Goal: Transaction & Acquisition: Purchase product/service

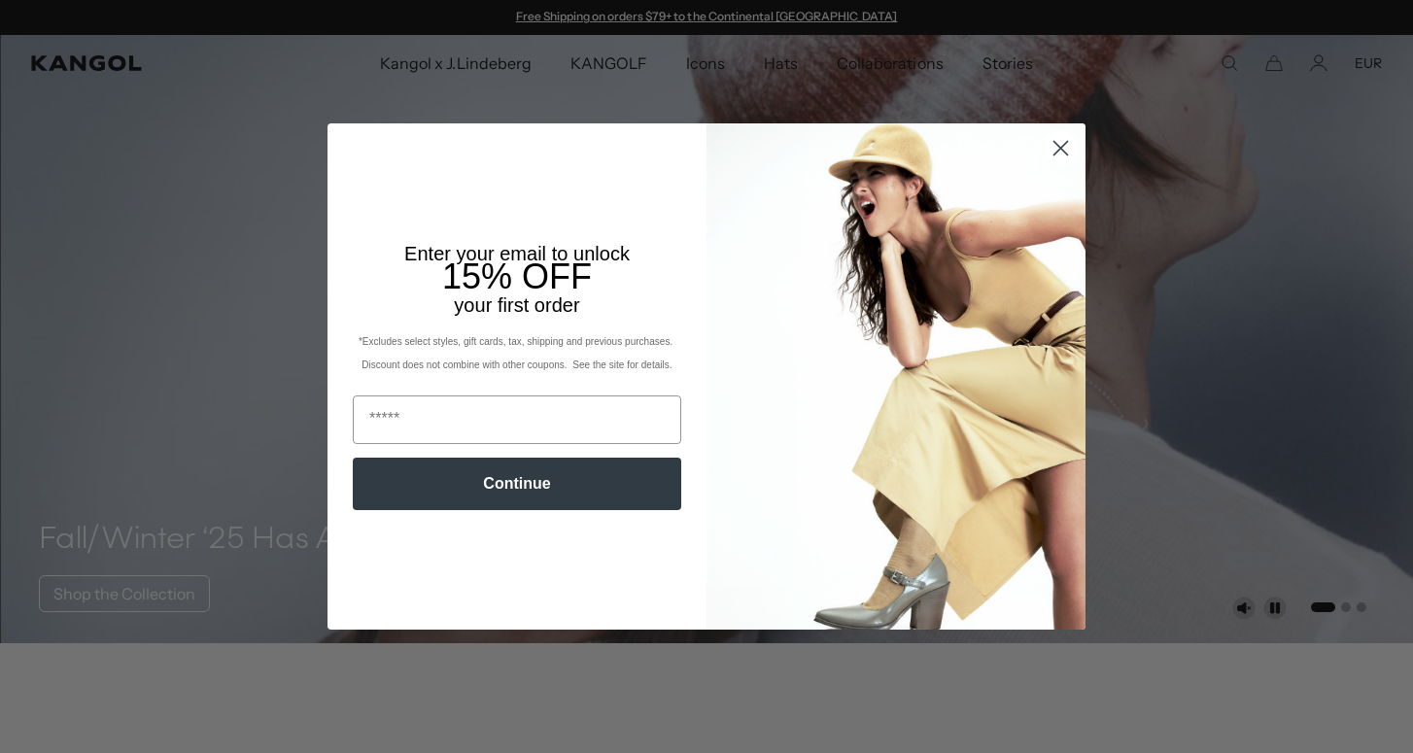
click at [1056, 147] on circle "Close dialog" at bounding box center [1061, 148] width 32 height 32
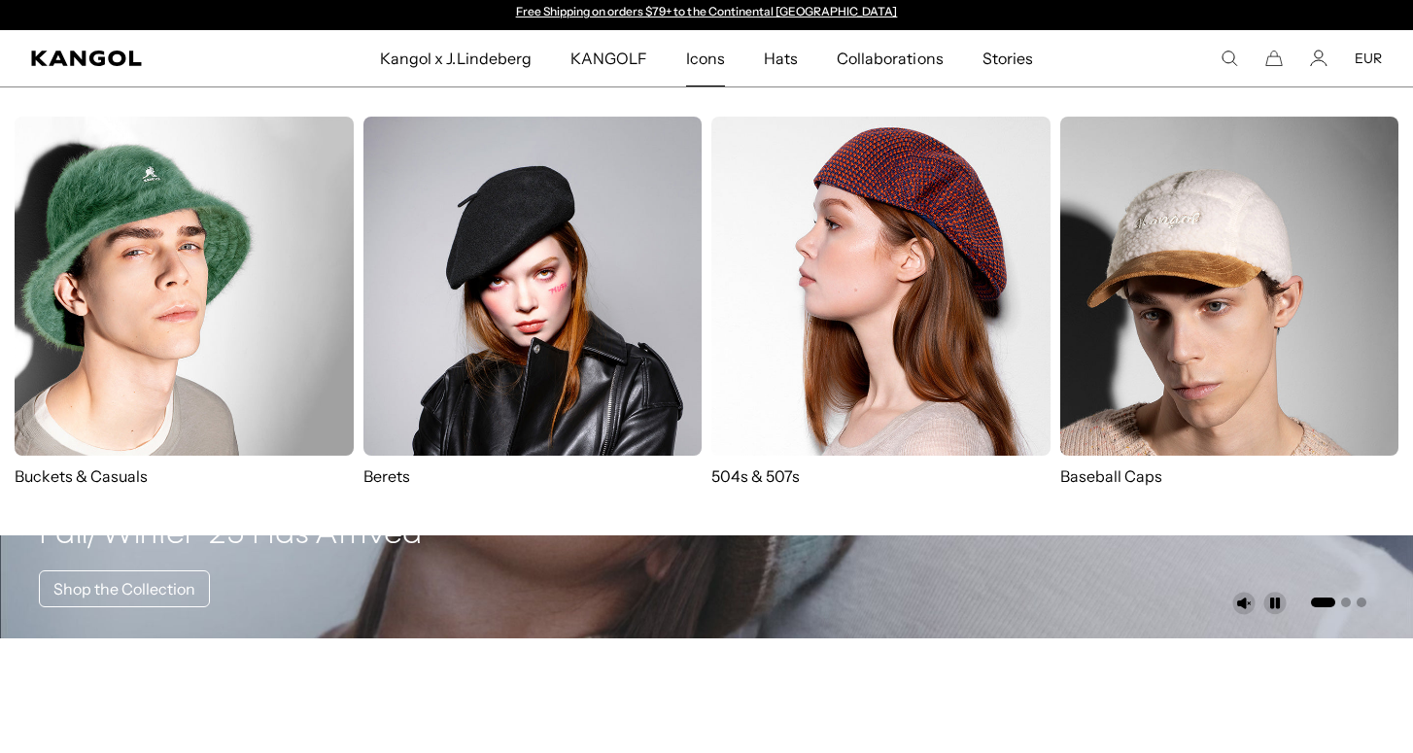
click at [557, 294] on img at bounding box center [532, 286] width 339 height 339
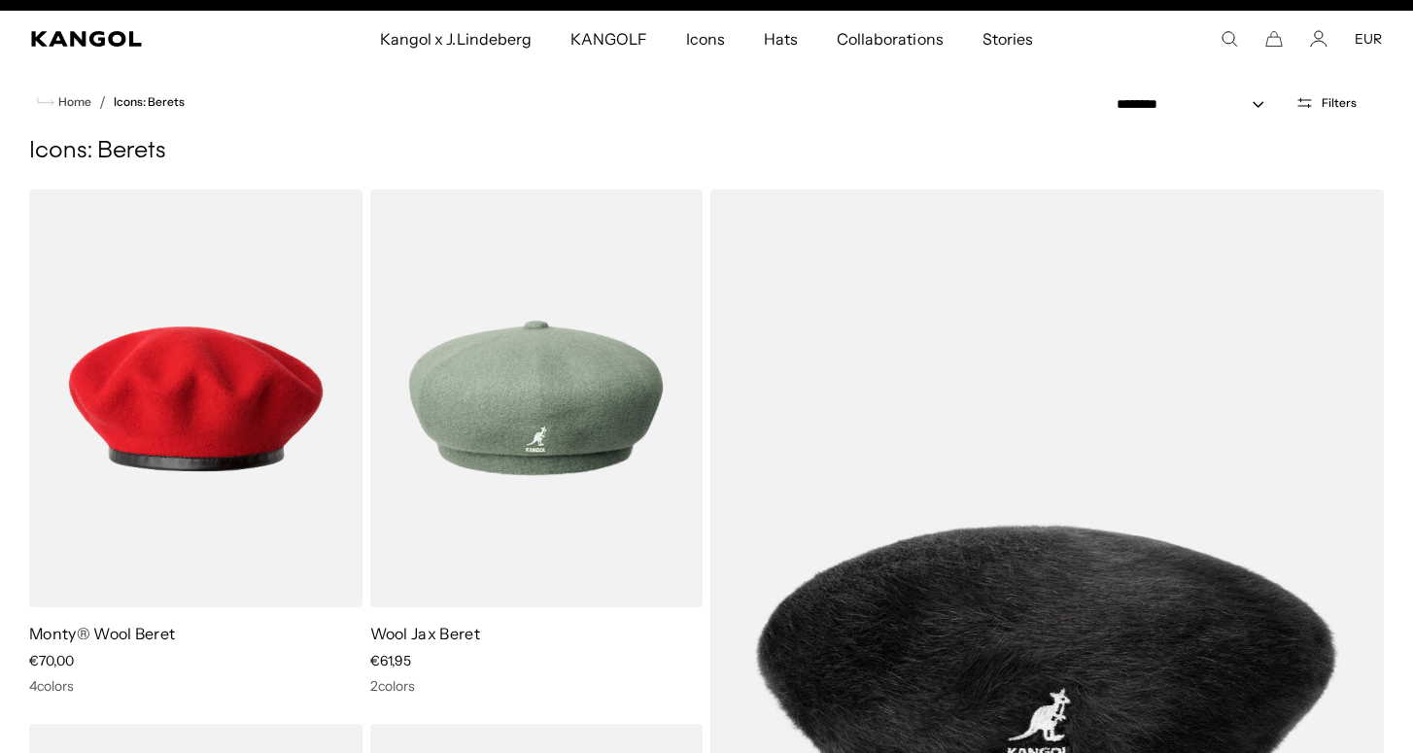
scroll to position [28, 0]
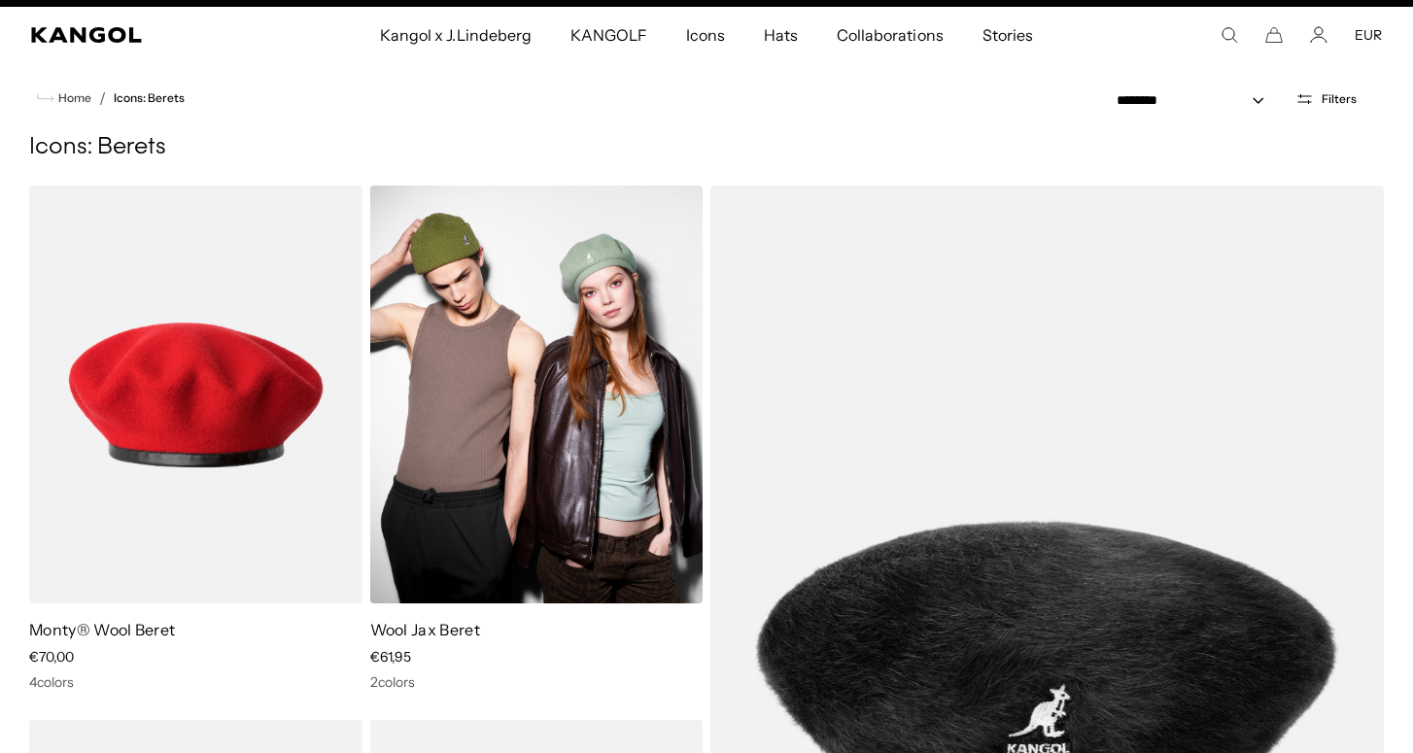
click at [582, 374] on img at bounding box center [536, 395] width 333 height 418
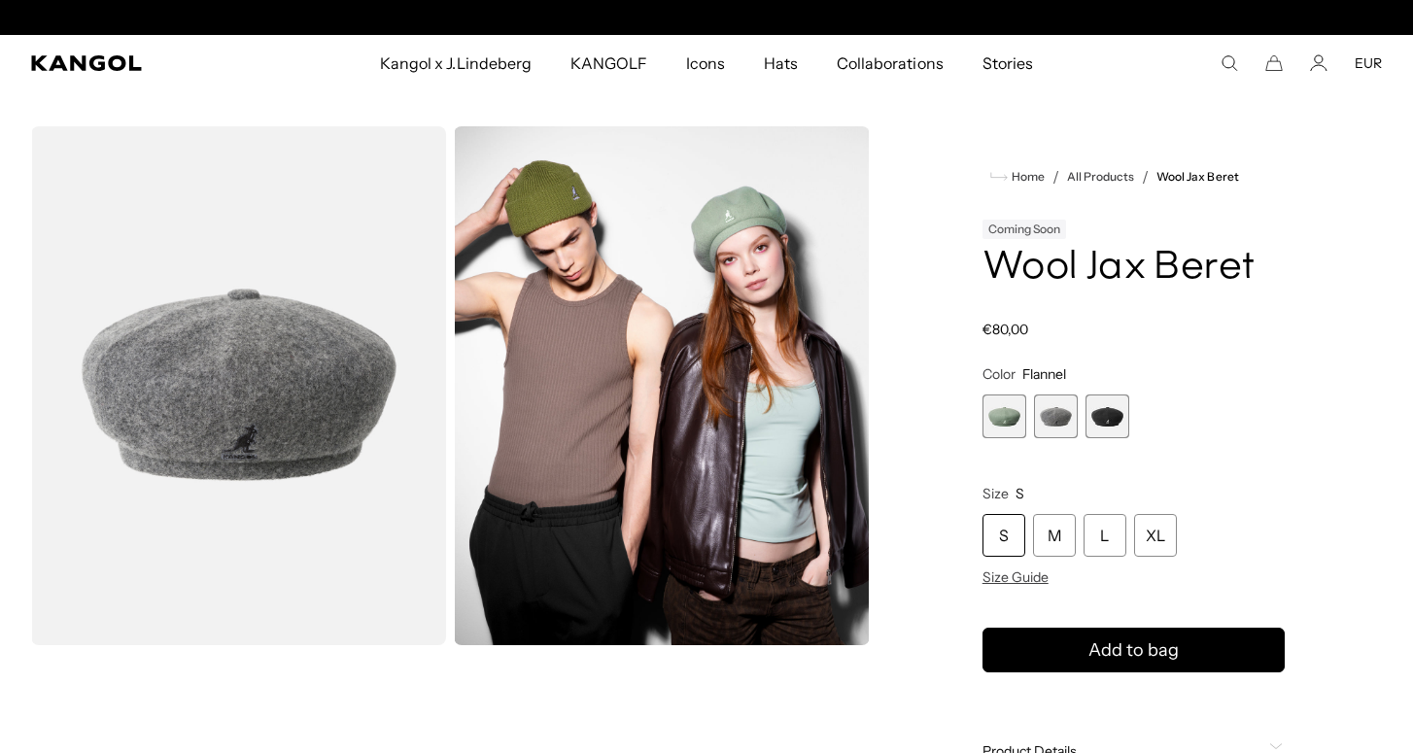
scroll to position [0, 400]
click at [1053, 416] on span "2 of 3" at bounding box center [1056, 417] width 44 height 44
click at [1108, 416] on span "3 of 3" at bounding box center [1108, 417] width 44 height 44
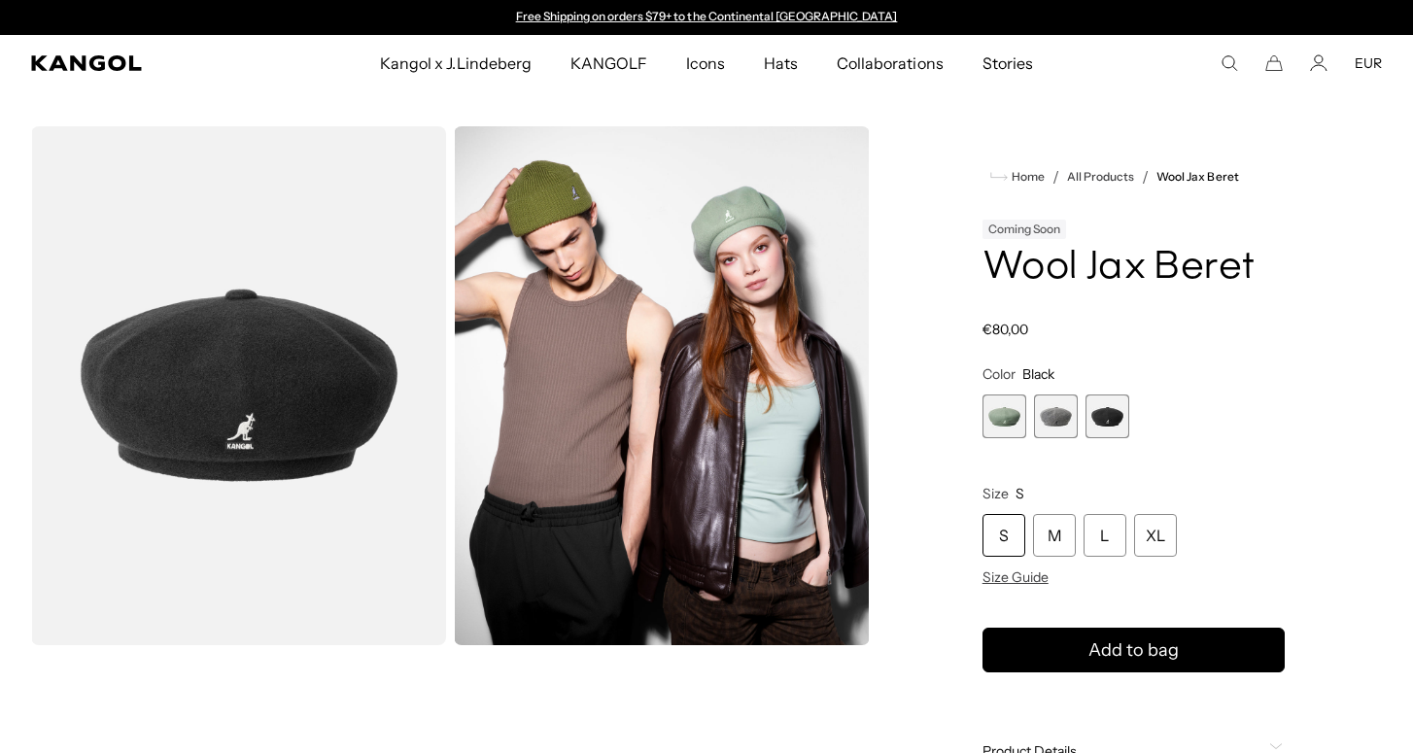
click at [1005, 412] on span "1 of 3" at bounding box center [1005, 417] width 44 height 44
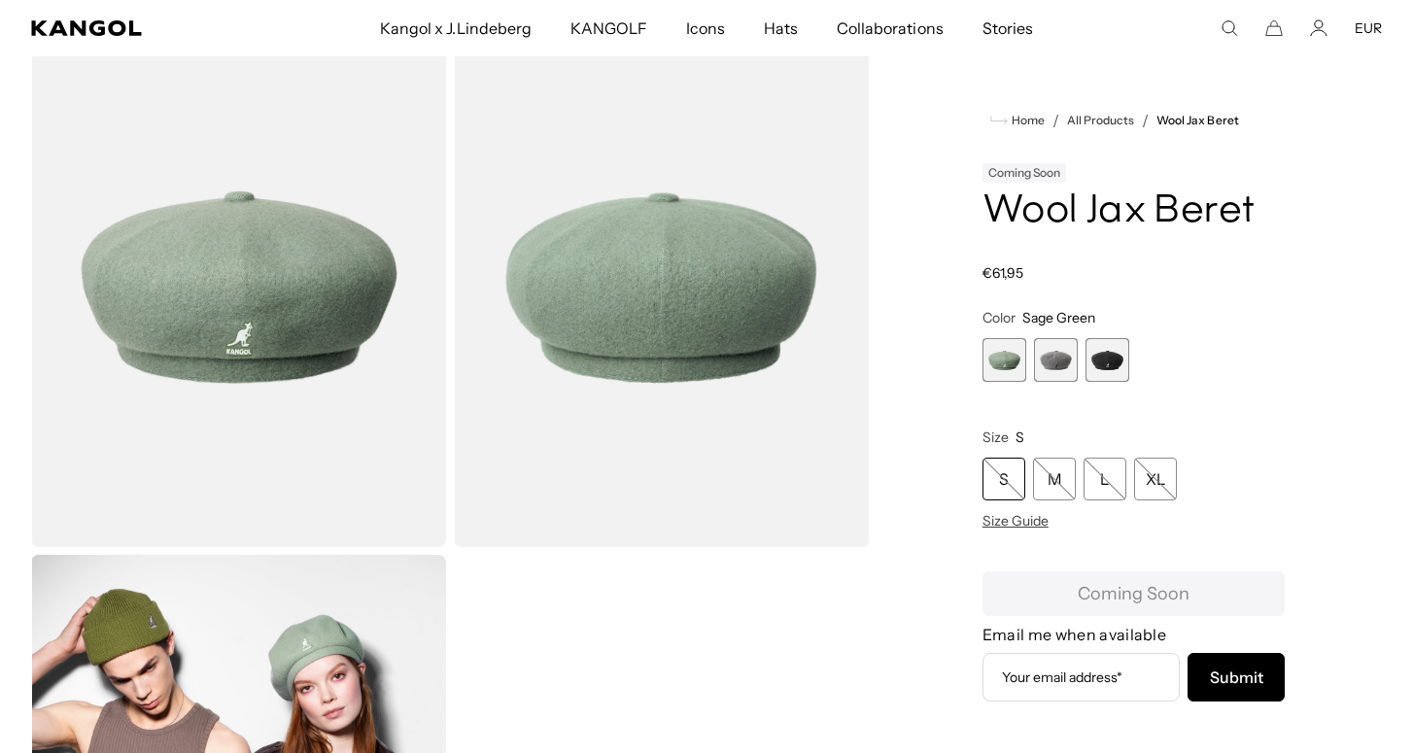
scroll to position [97, 0]
click at [1061, 357] on span "2 of 3" at bounding box center [1056, 360] width 44 height 44
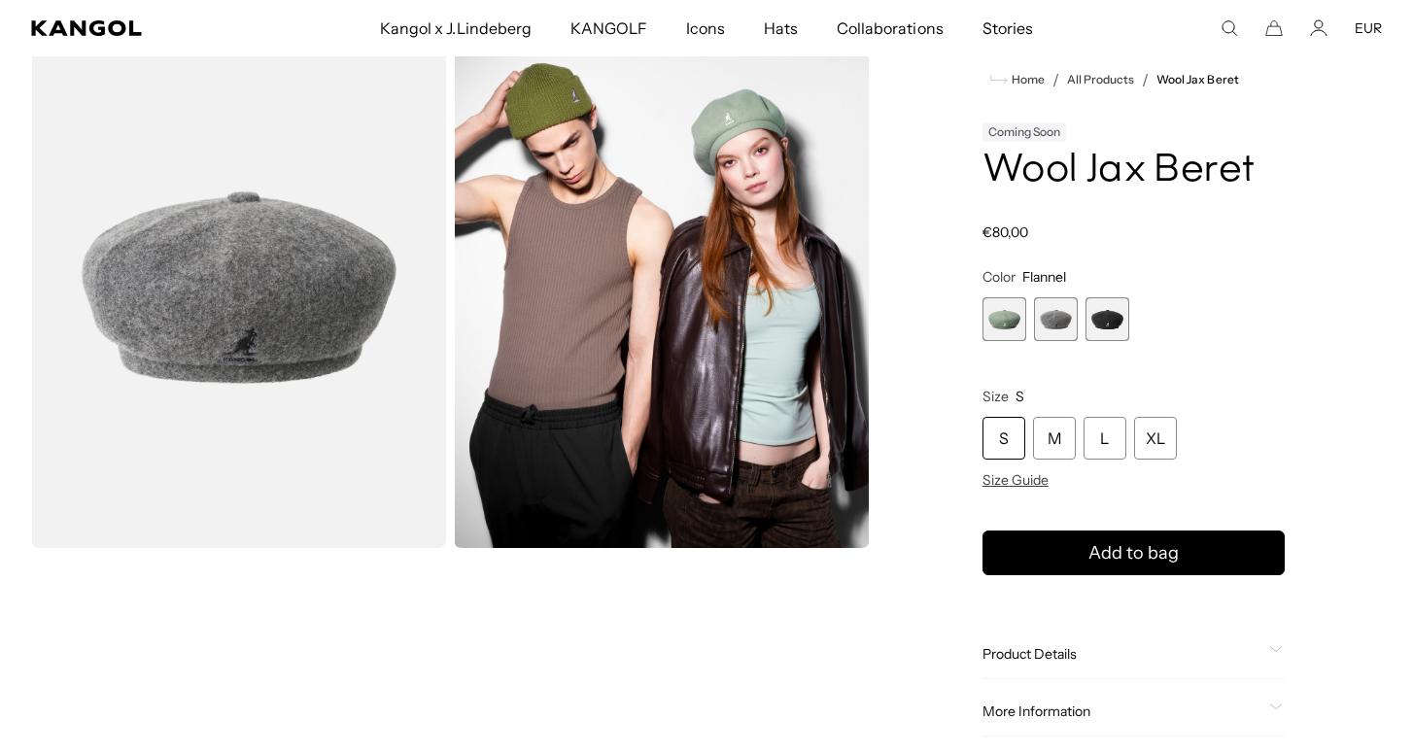
click at [1106, 319] on span "3 of 3" at bounding box center [1108, 319] width 44 height 44
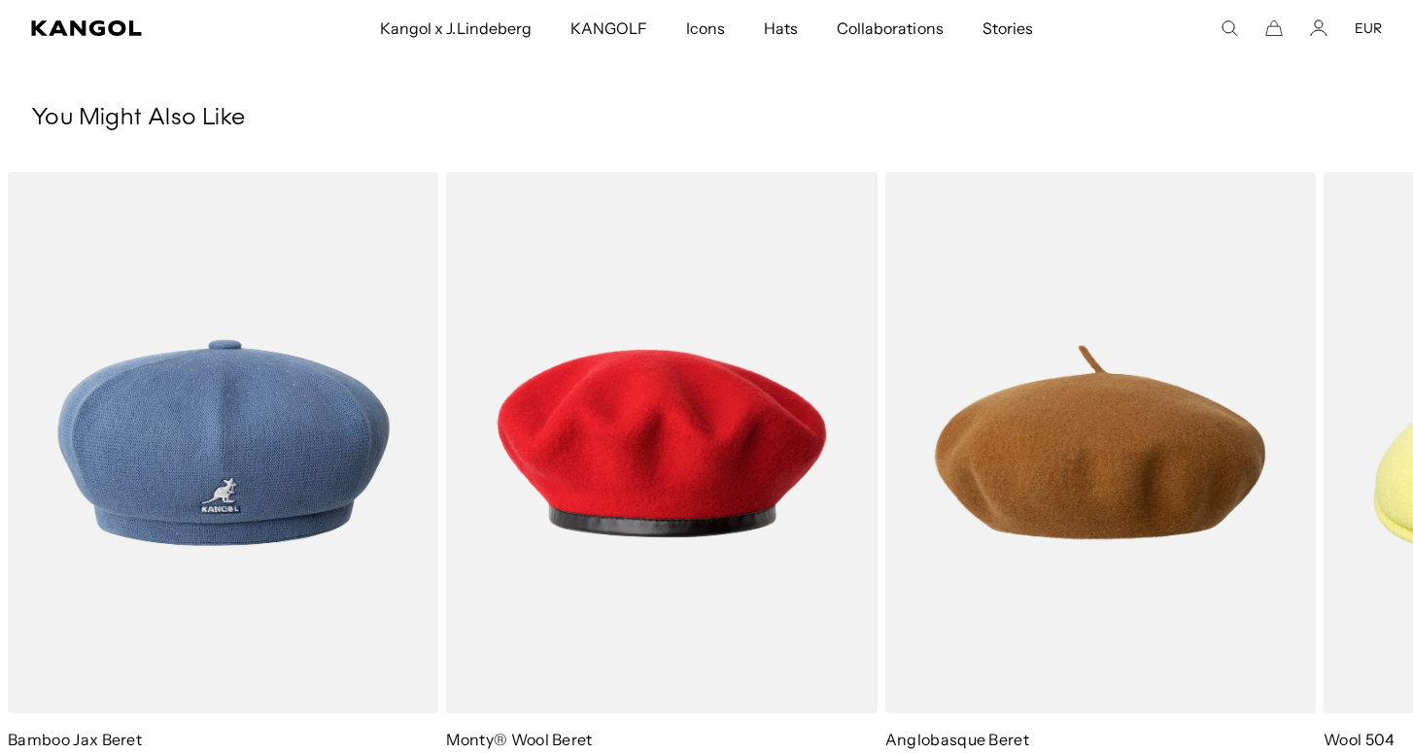
scroll to position [979, 0]
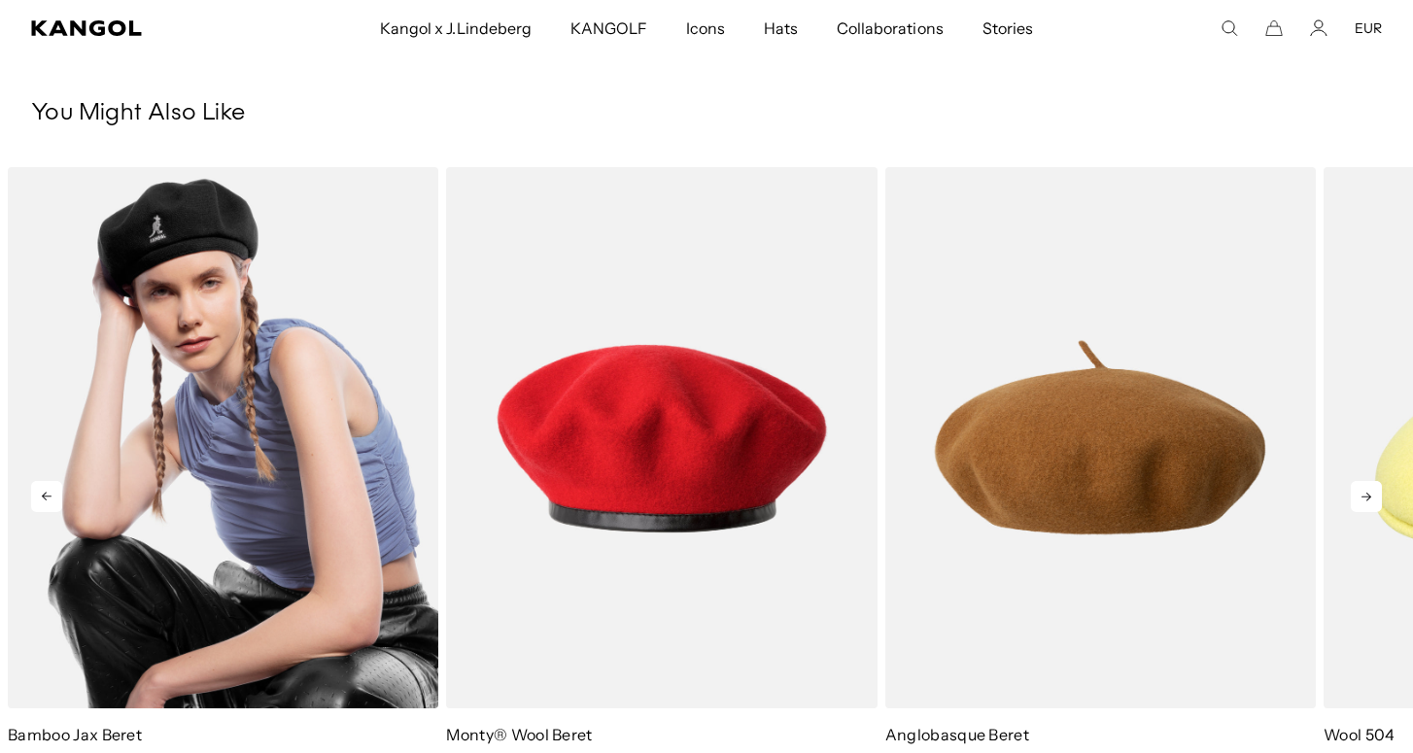
click at [288, 308] on img "1 of 5" at bounding box center [223, 437] width 431 height 541
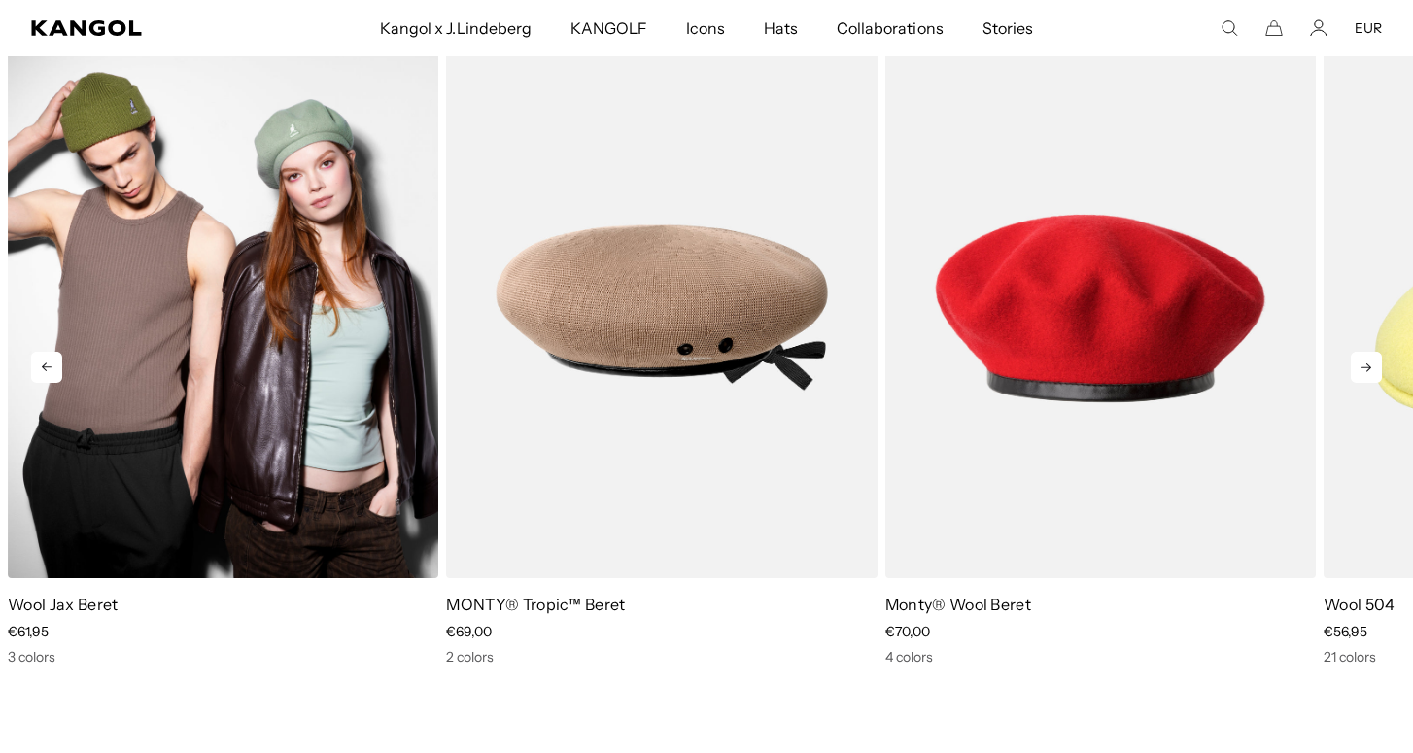
scroll to position [0, 400]
click at [185, 308] on img "1 of 5" at bounding box center [223, 307] width 431 height 541
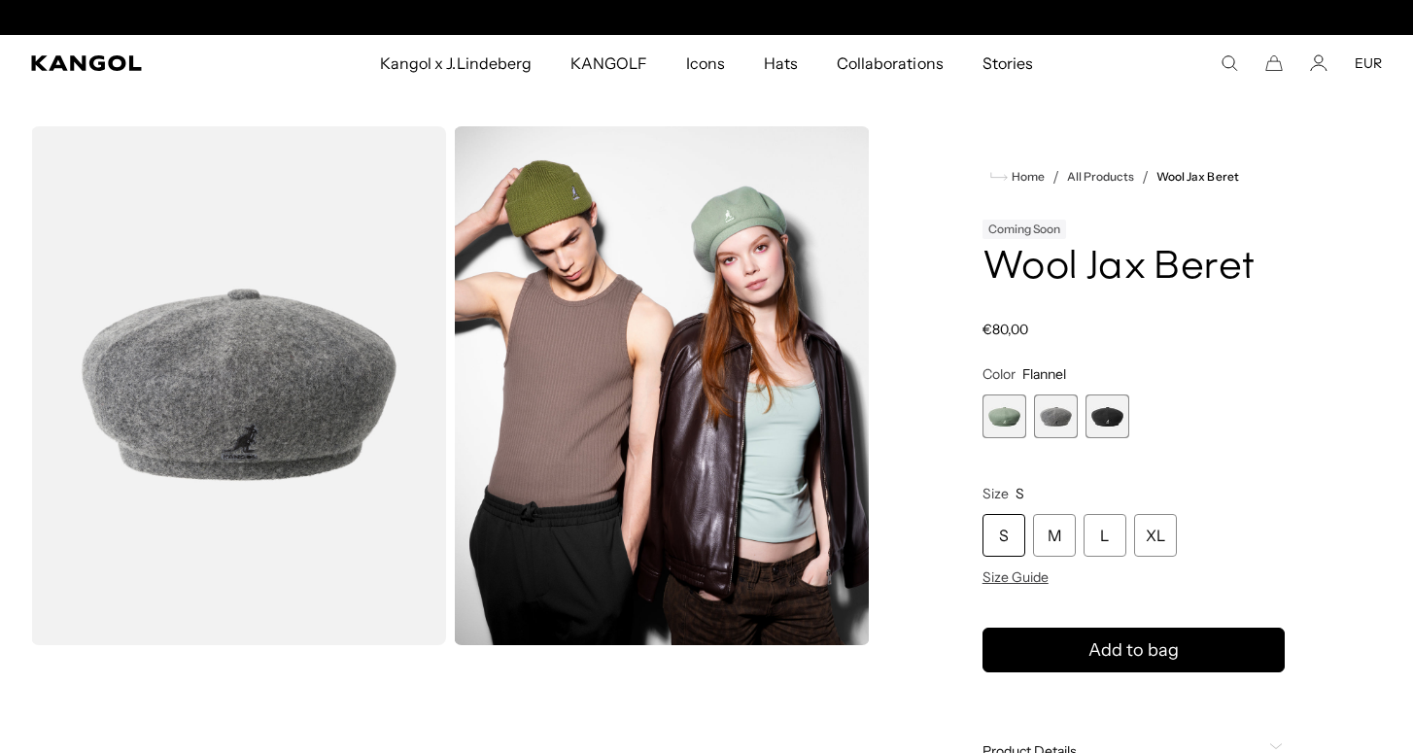
scroll to position [0, 400]
click at [1105, 413] on span "3 of 3" at bounding box center [1108, 417] width 44 height 44
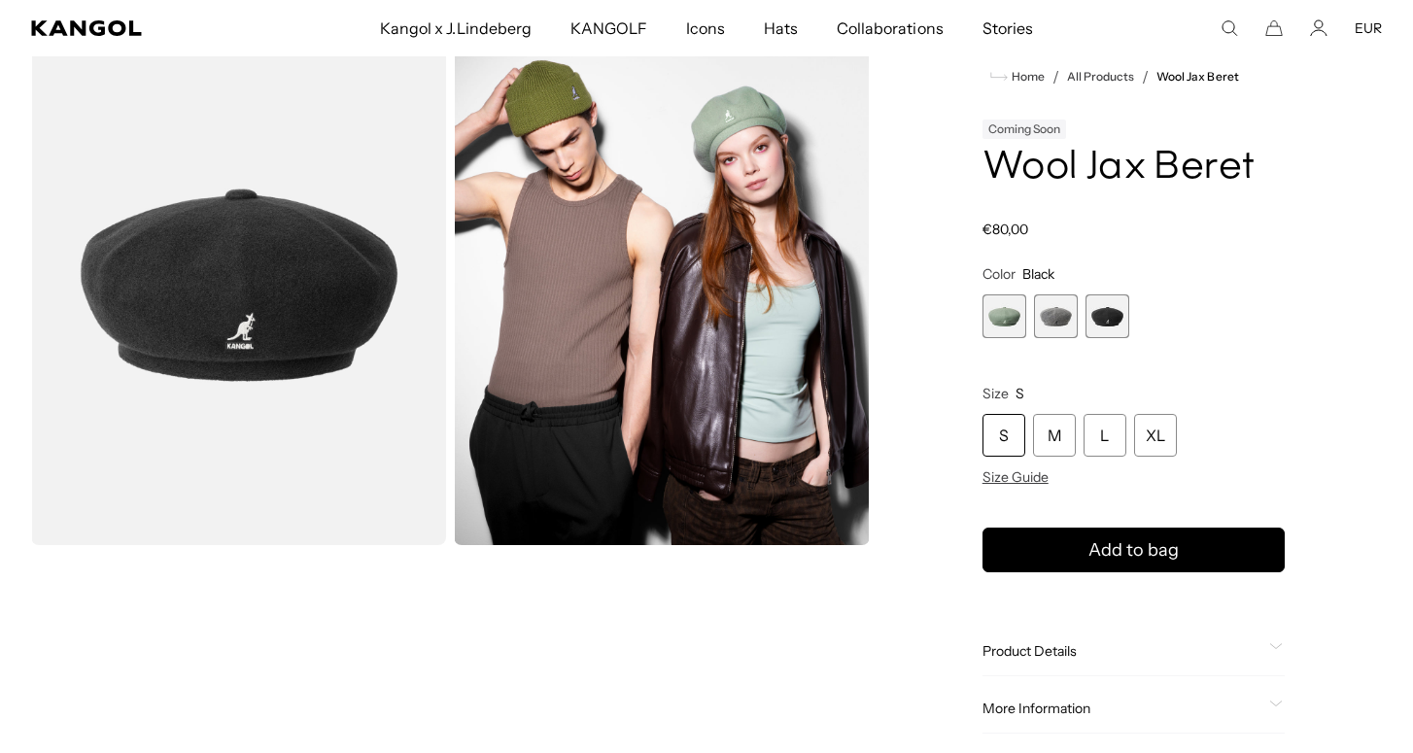
scroll to position [0, 400]
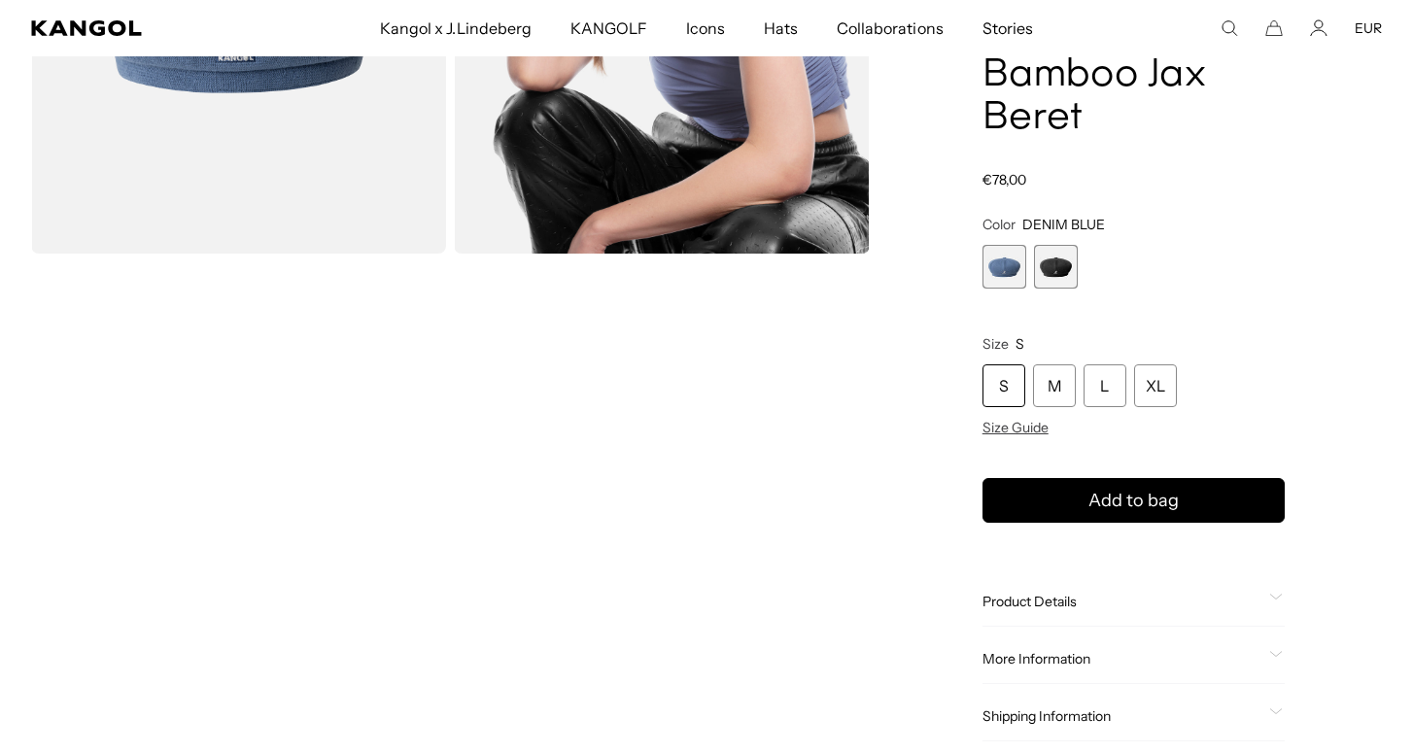
scroll to position [365, 0]
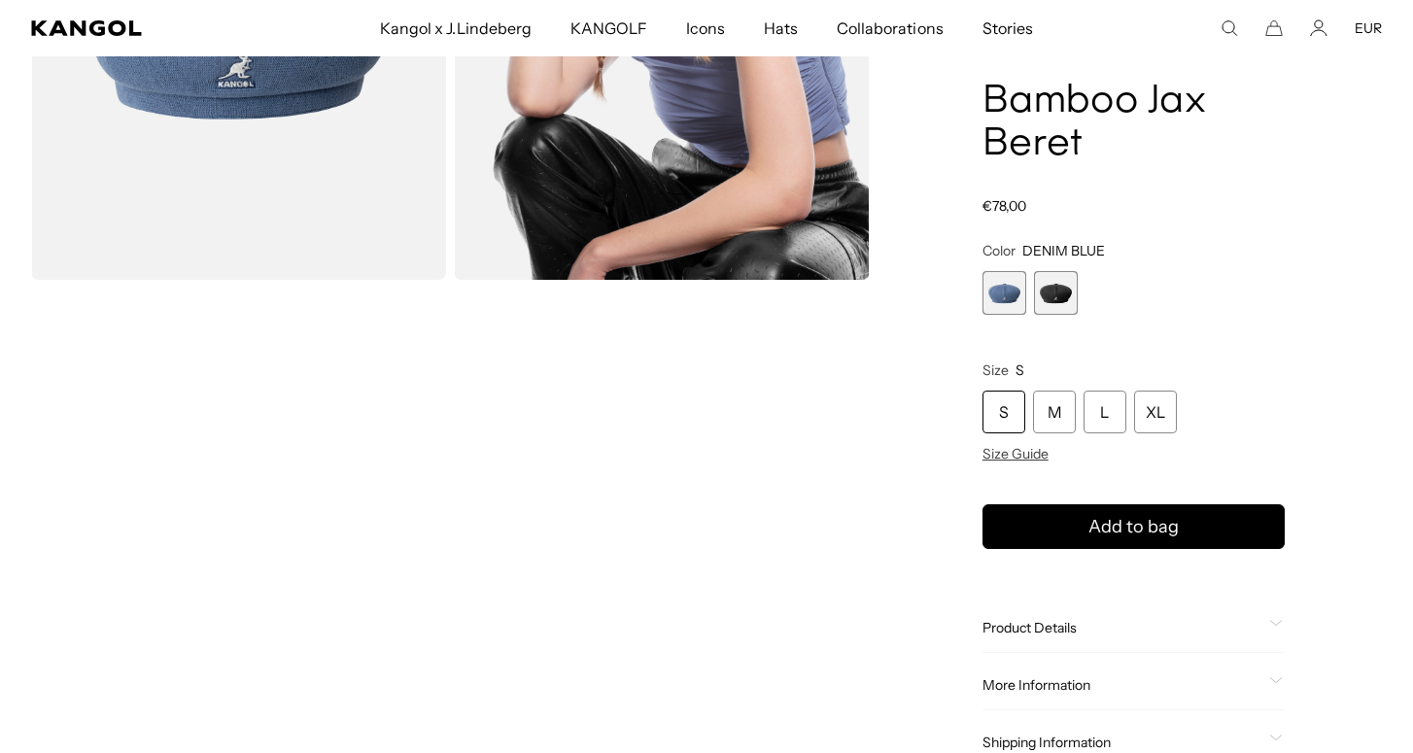
click at [1058, 293] on span "2 of 2" at bounding box center [1056, 293] width 44 height 44
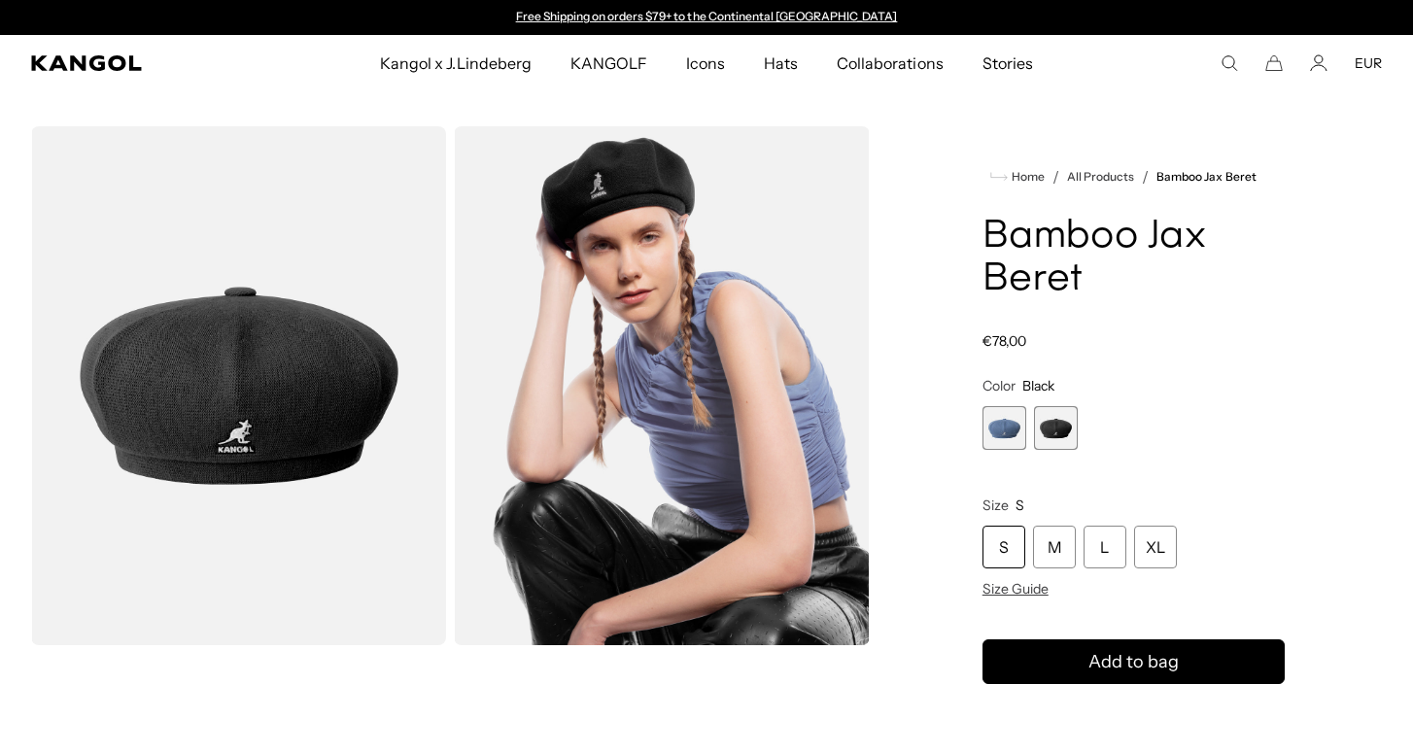
click at [645, 254] on img "Gallery Viewer" at bounding box center [661, 385] width 415 height 519
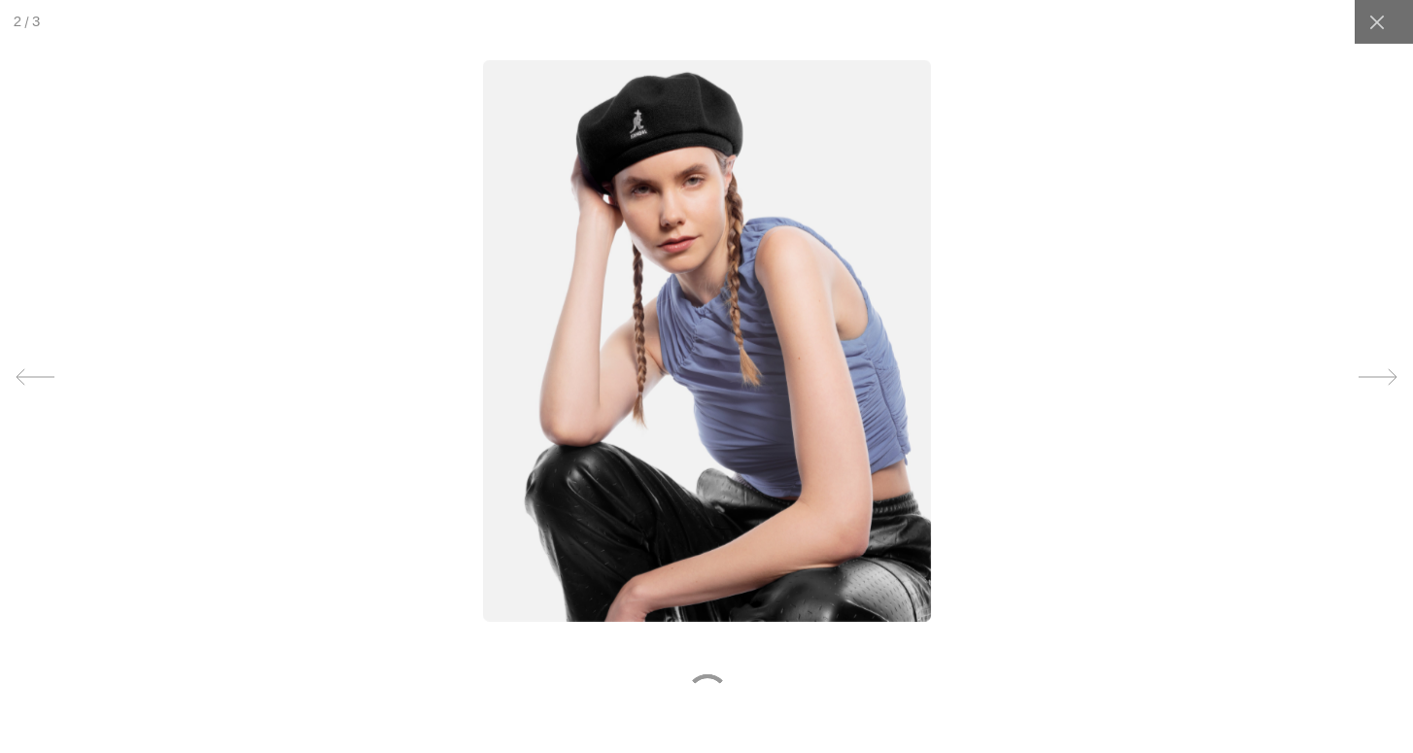
click at [678, 192] on img at bounding box center [707, 341] width 448 height 562
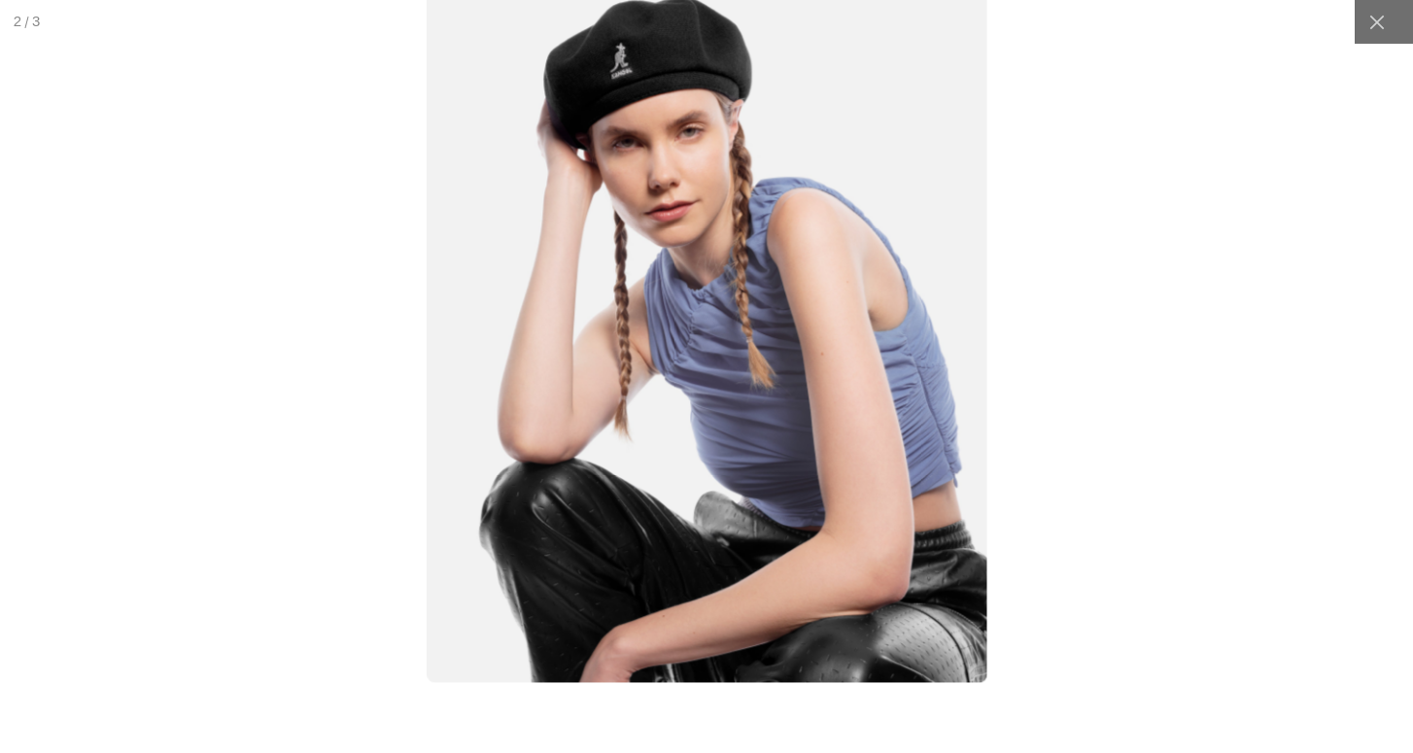
scroll to position [0, 400]
click at [1374, 20] on icon at bounding box center [1376, 22] width 15 height 15
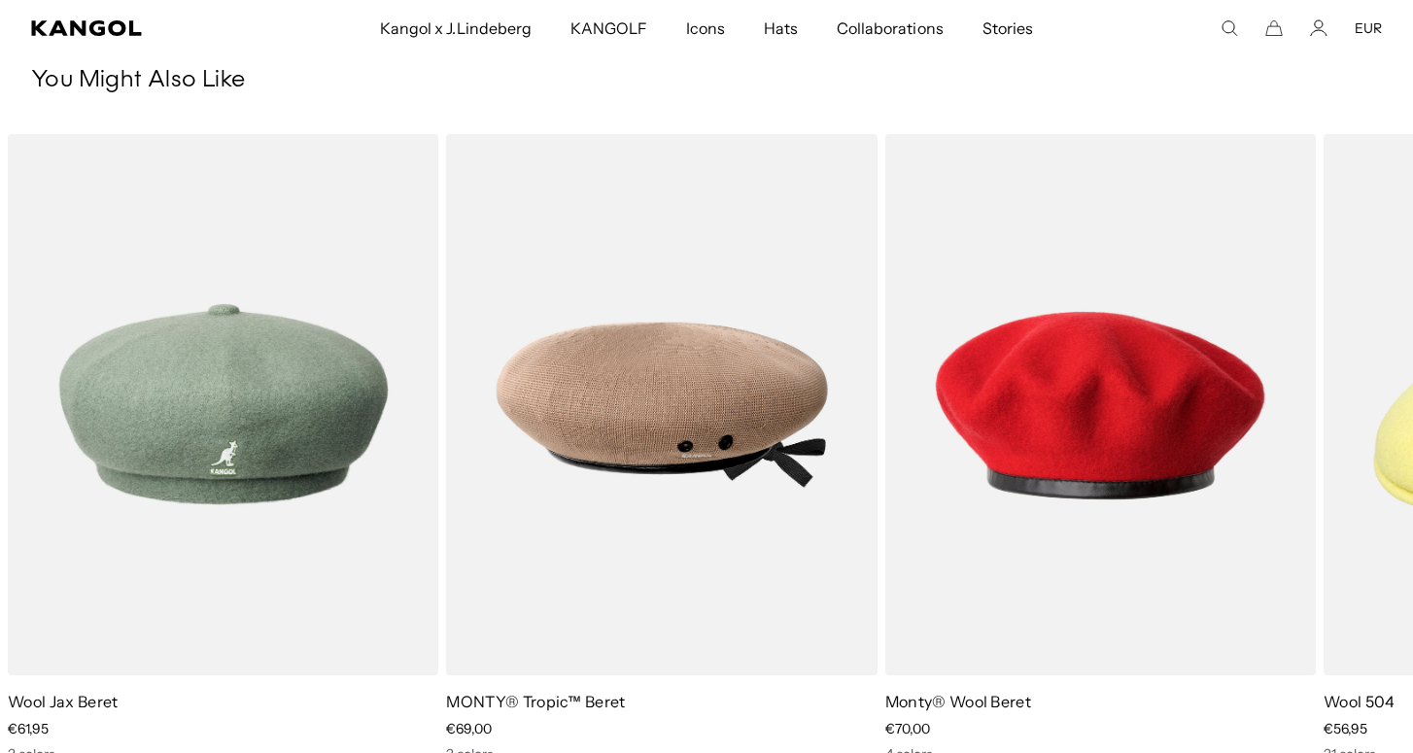
scroll to position [0, 0]
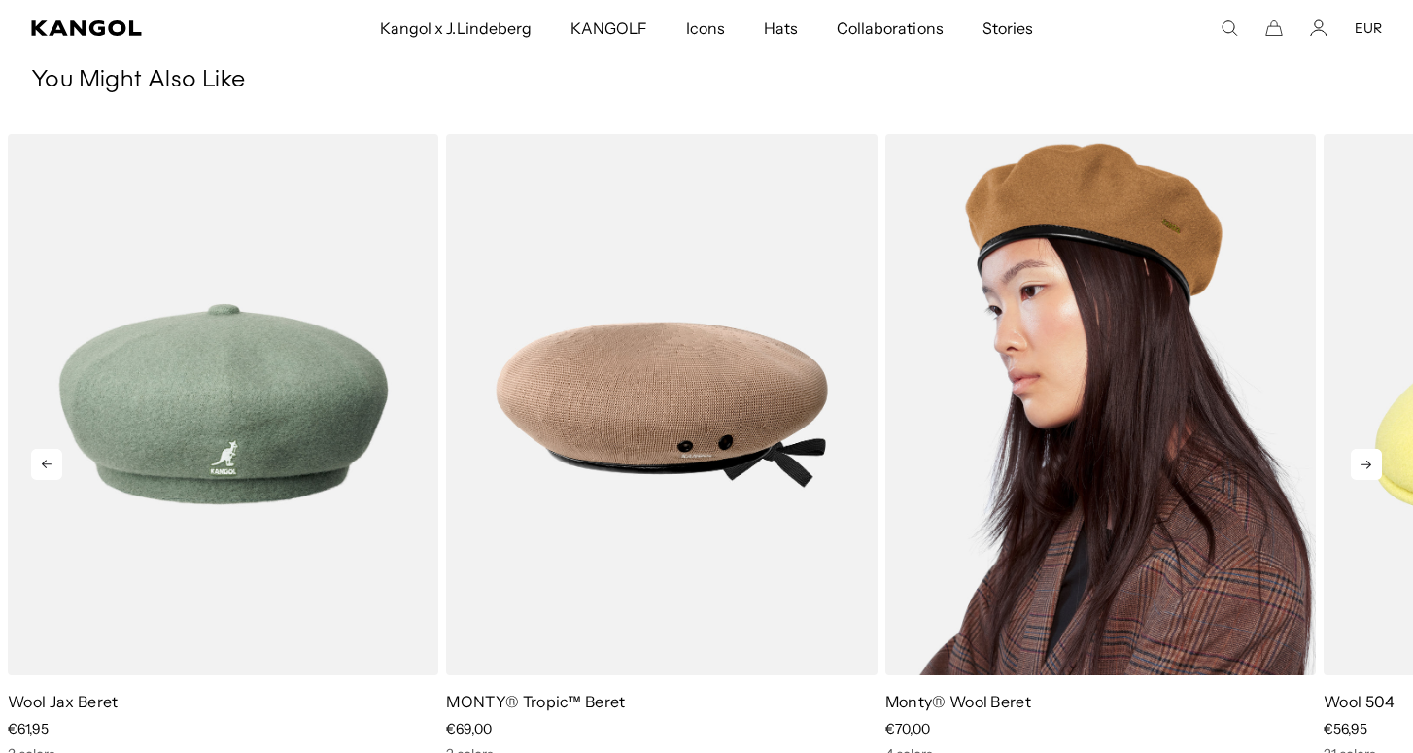
click at [1144, 442] on img "3 of 5" at bounding box center [1100, 404] width 431 height 541
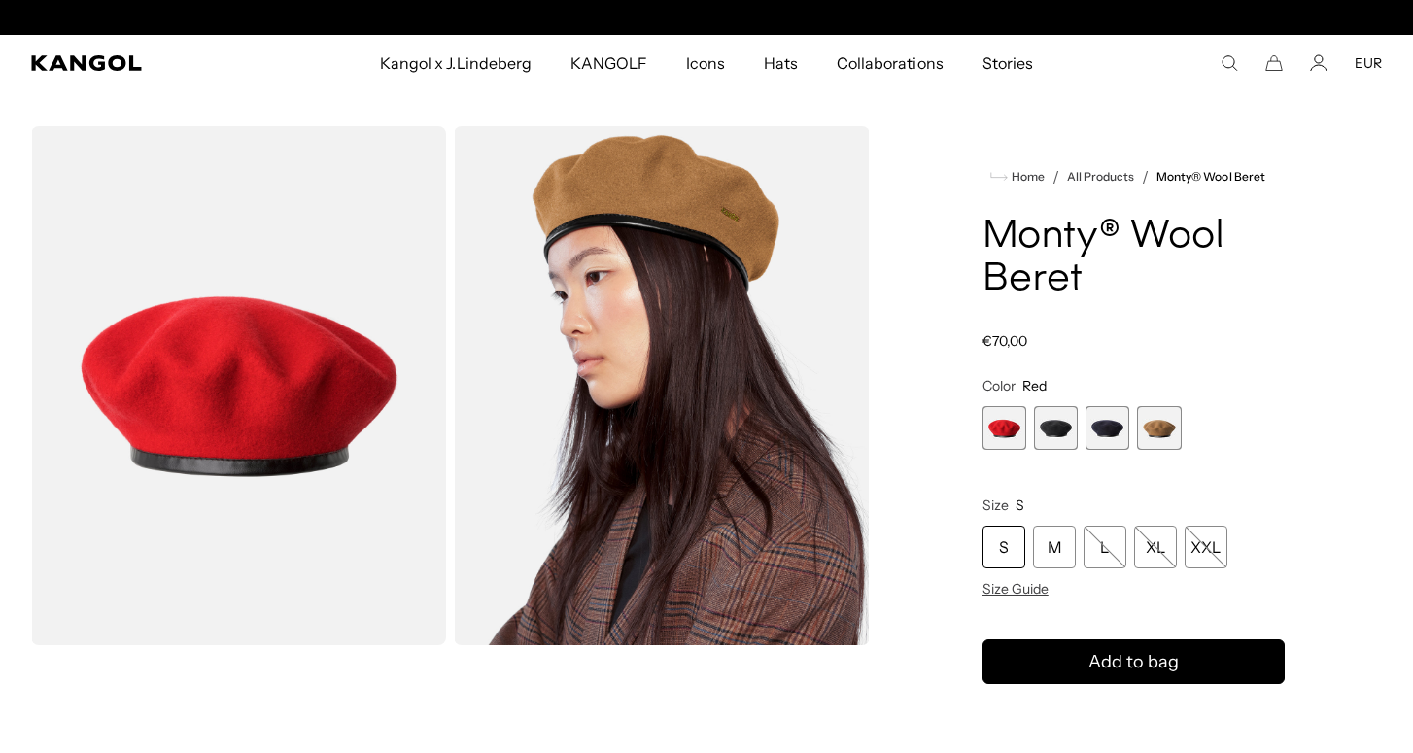
click at [1054, 428] on span "2 of 4" at bounding box center [1056, 428] width 44 height 44
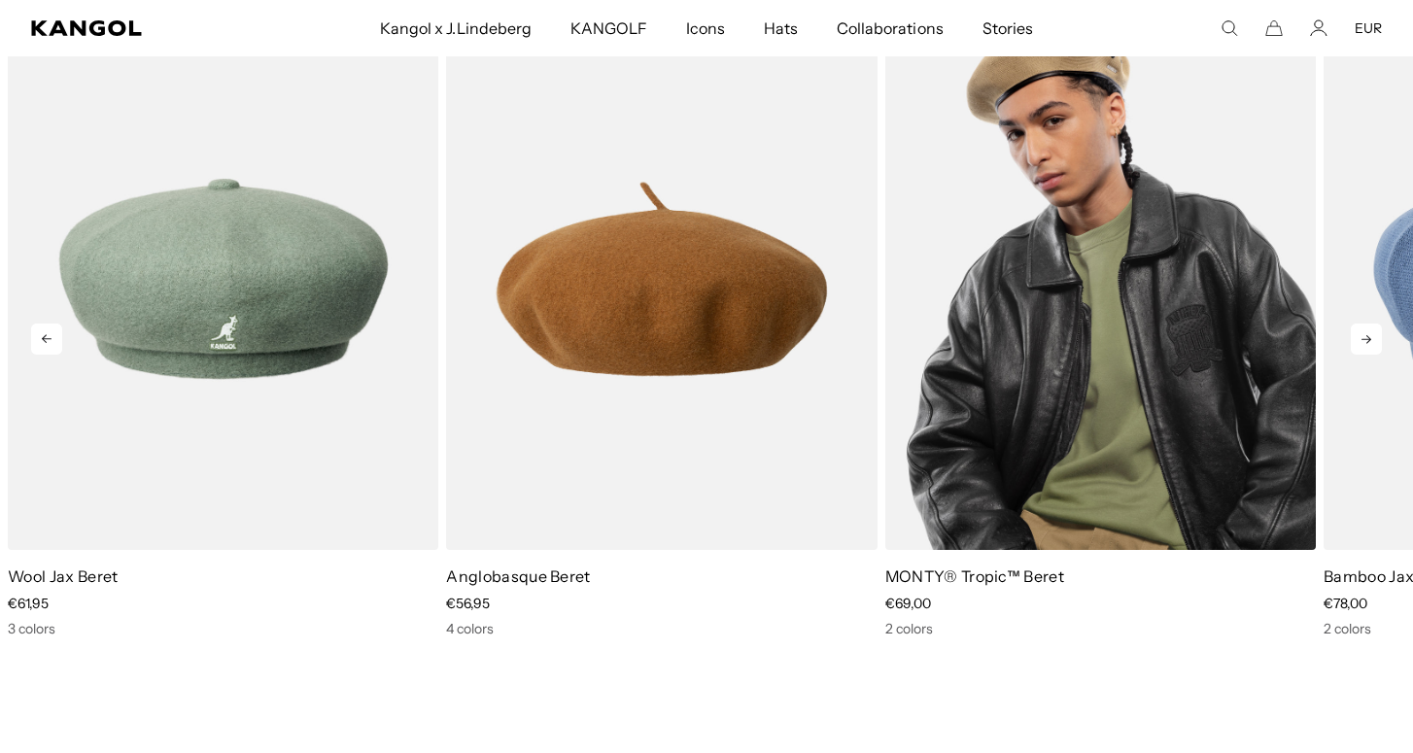
click at [1144, 273] on img "3 of 5" at bounding box center [1100, 279] width 431 height 541
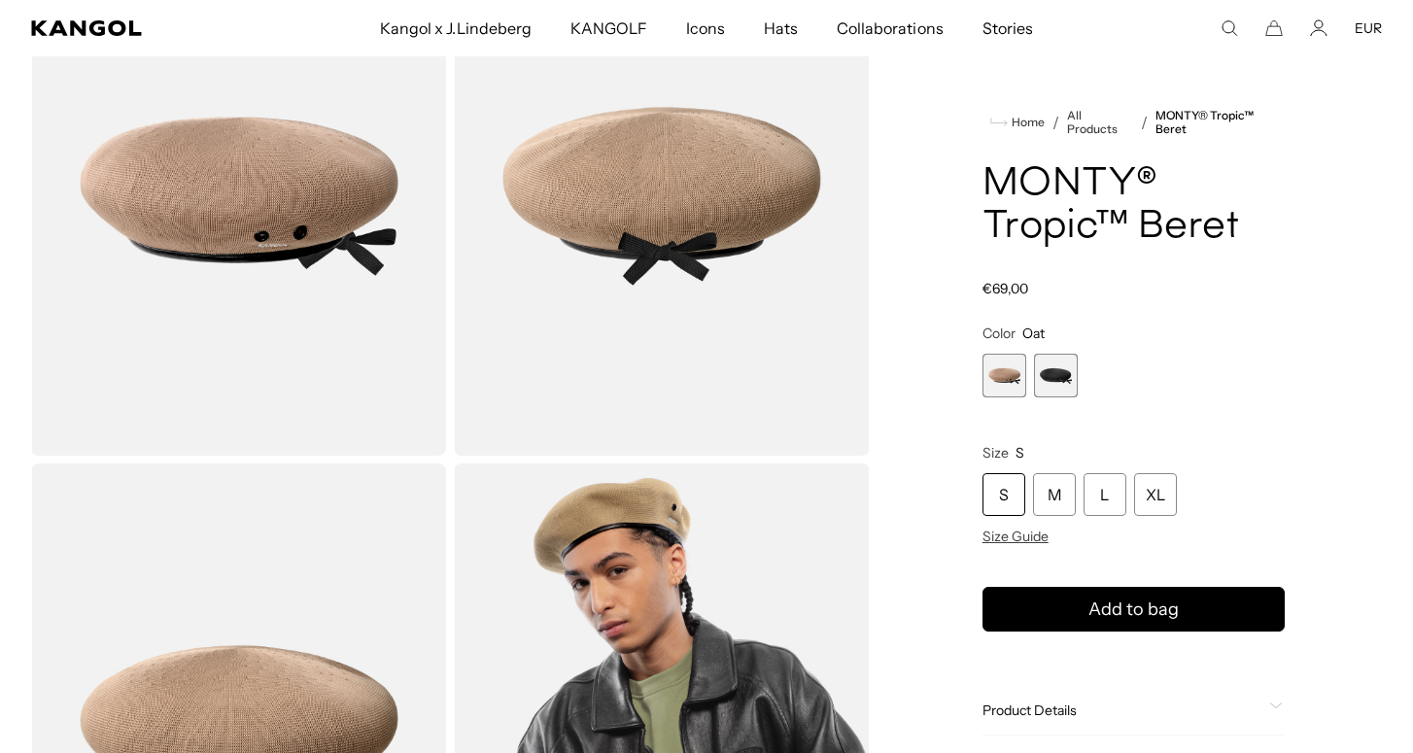
scroll to position [0, 400]
click at [1047, 375] on span "2 of 2" at bounding box center [1056, 376] width 44 height 44
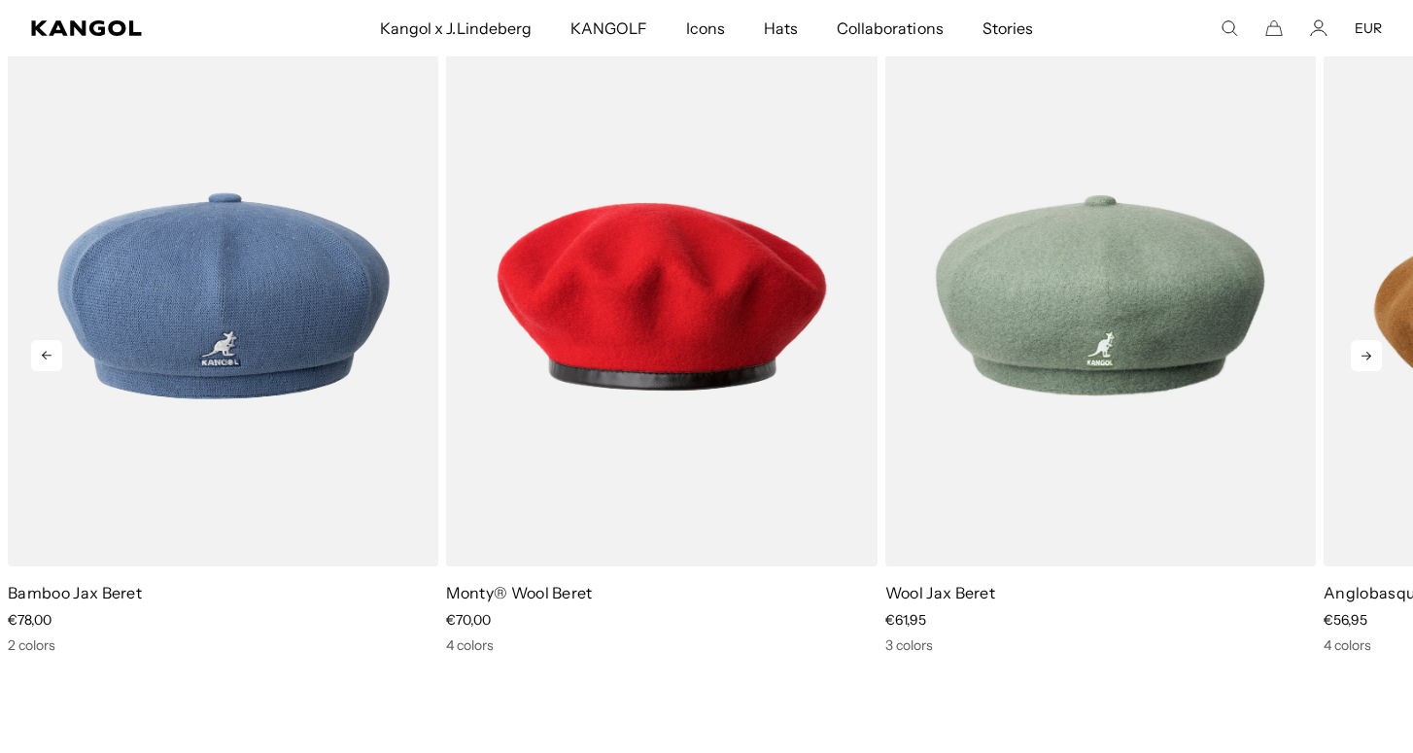
click at [1369, 357] on icon at bounding box center [1367, 356] width 10 height 9
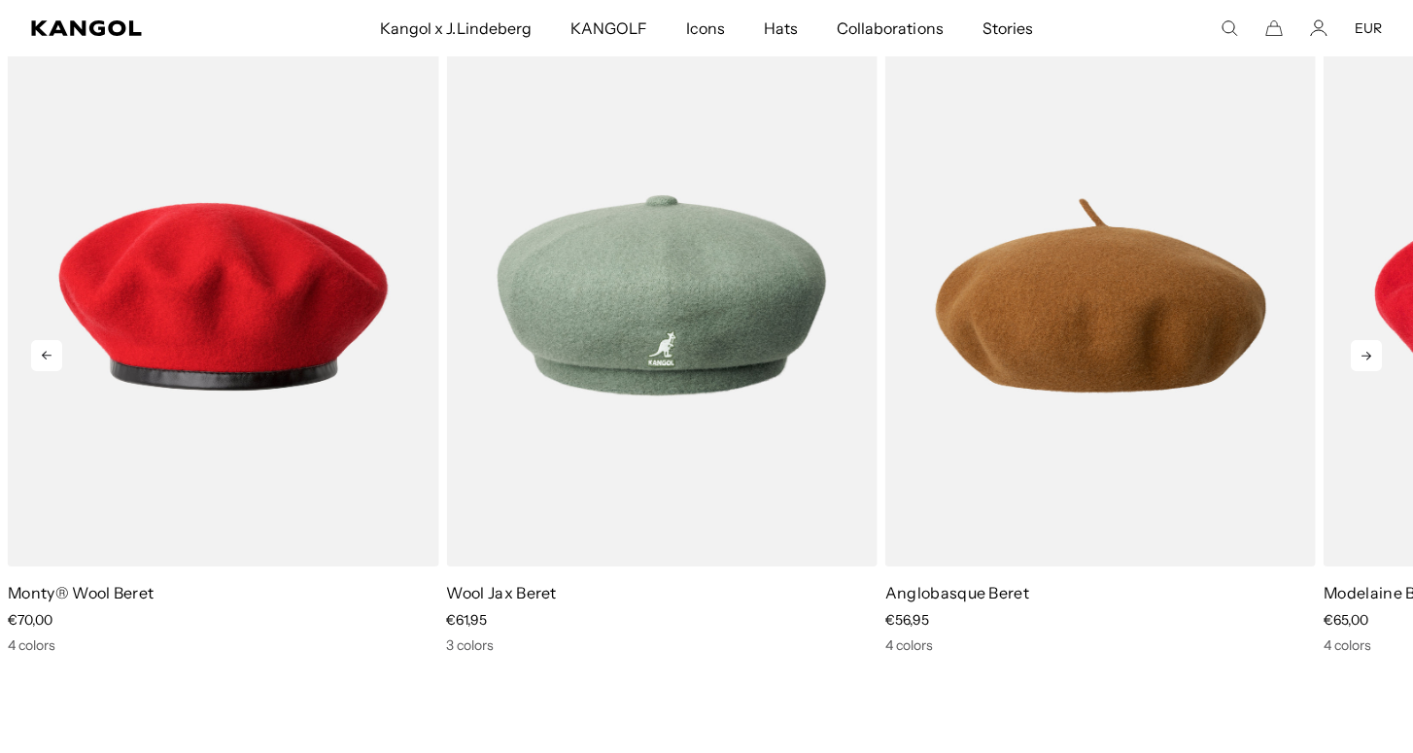
scroll to position [0, 400]
click at [1365, 353] on icon at bounding box center [1366, 355] width 31 height 31
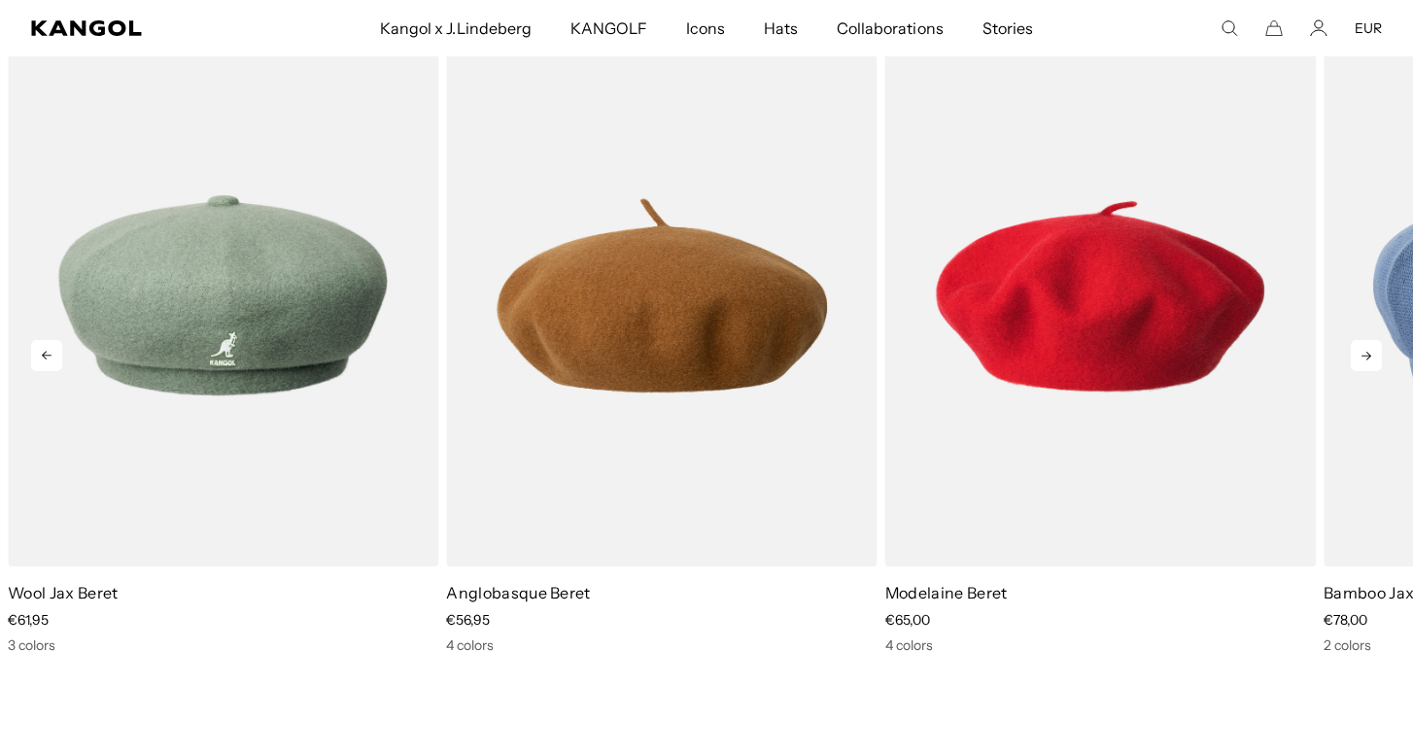
click at [1365, 353] on icon at bounding box center [1366, 355] width 31 height 31
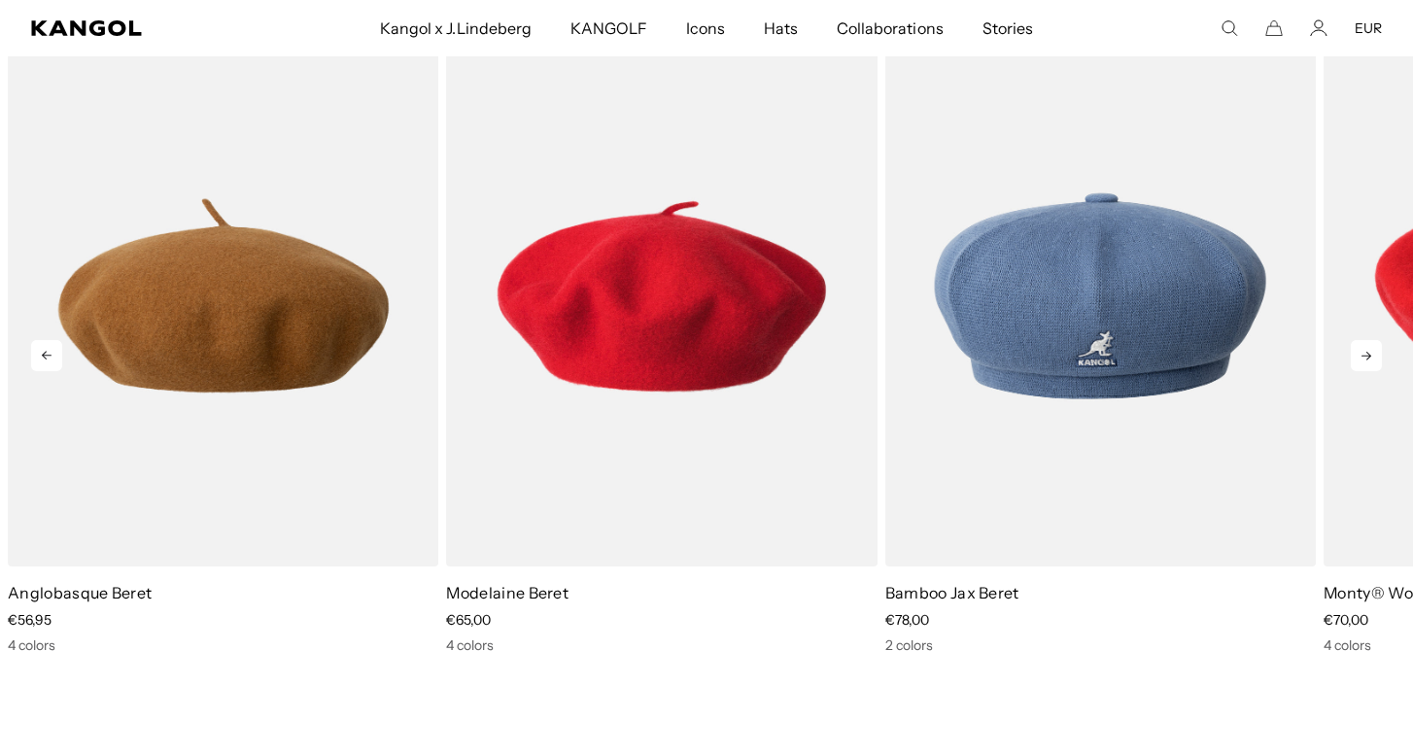
click at [1365, 353] on icon at bounding box center [1366, 355] width 31 height 31
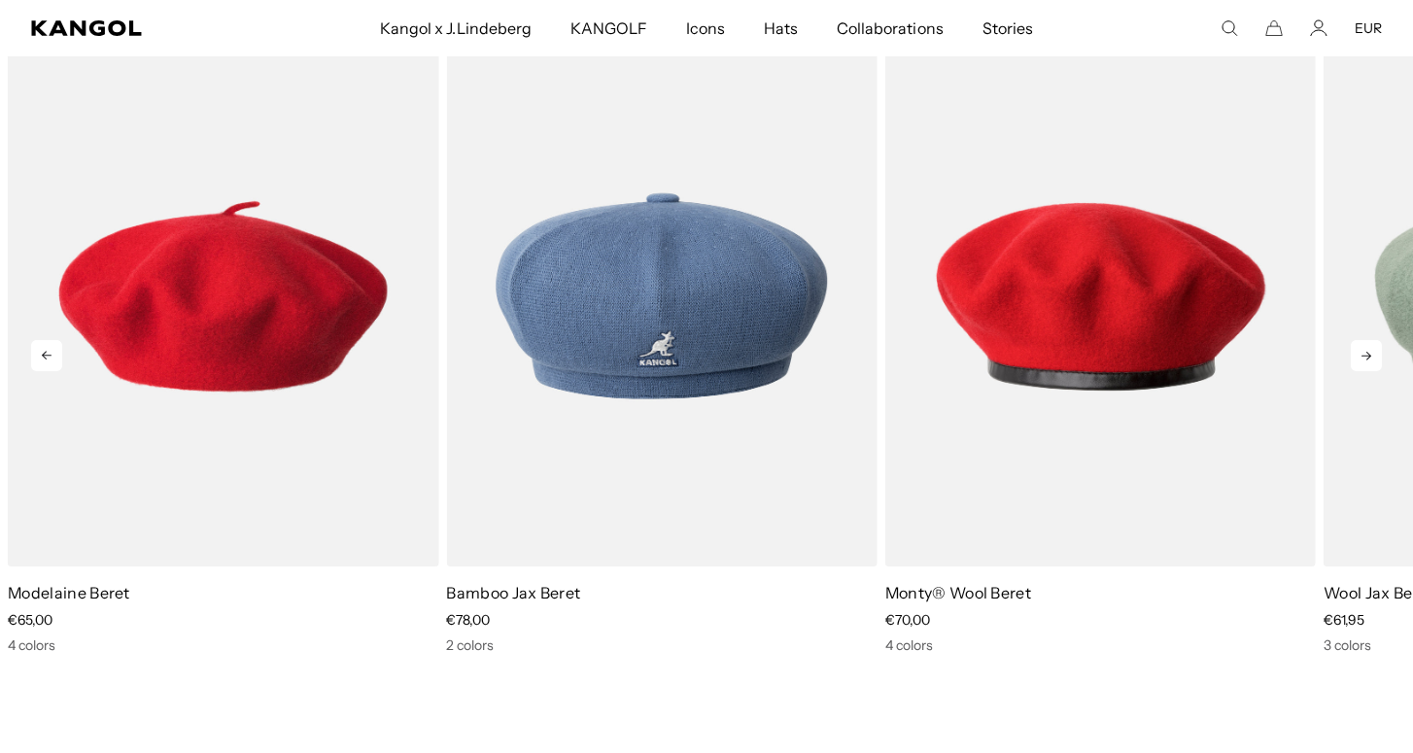
click at [1365, 353] on icon at bounding box center [1366, 355] width 31 height 31
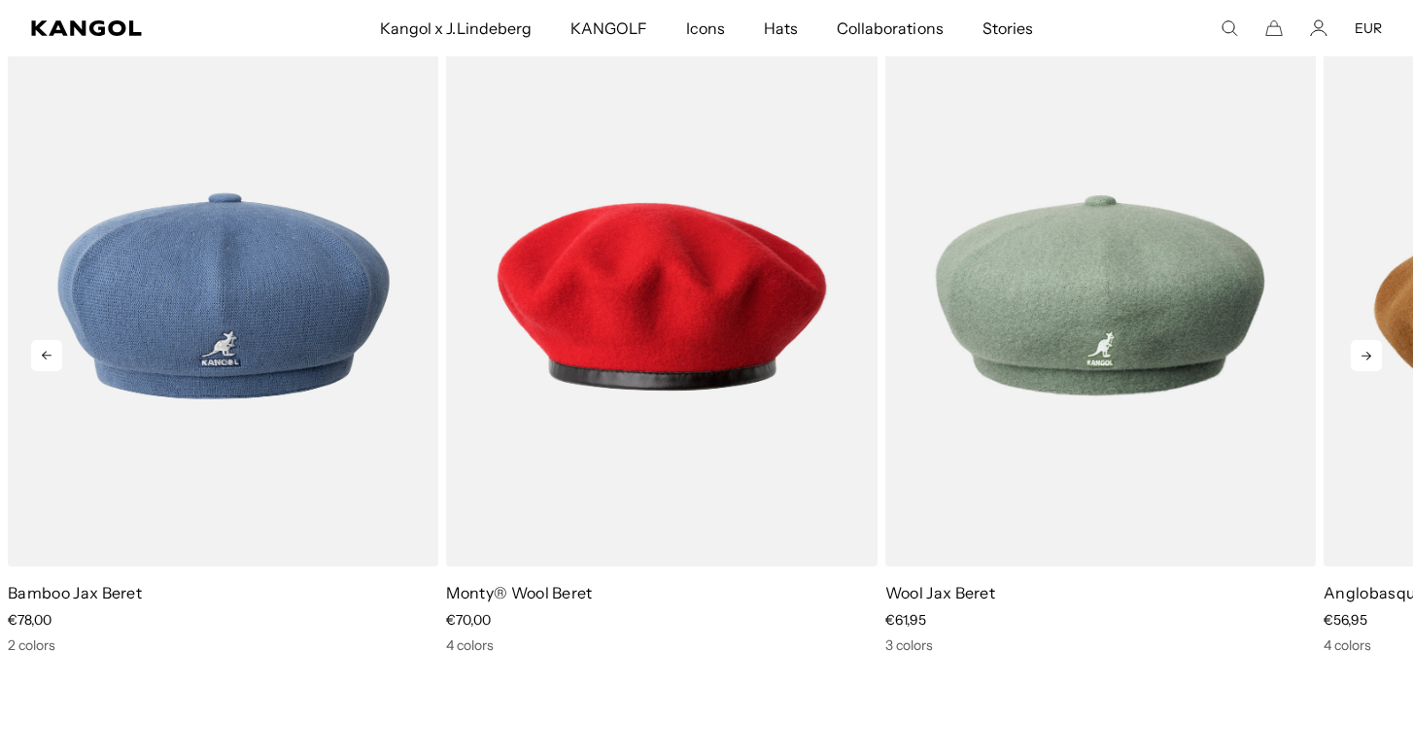
click at [1365, 353] on icon at bounding box center [1366, 355] width 31 height 31
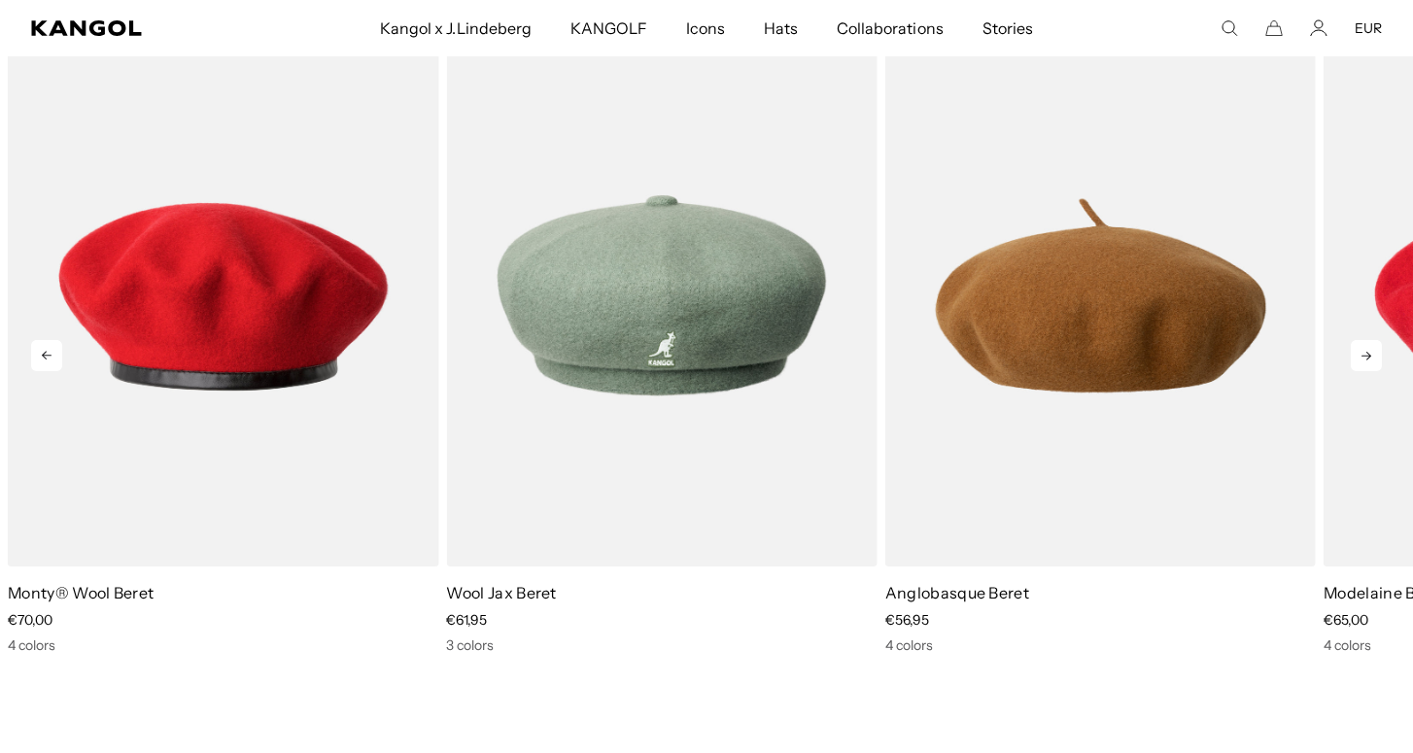
click at [1365, 353] on icon at bounding box center [1366, 355] width 31 height 31
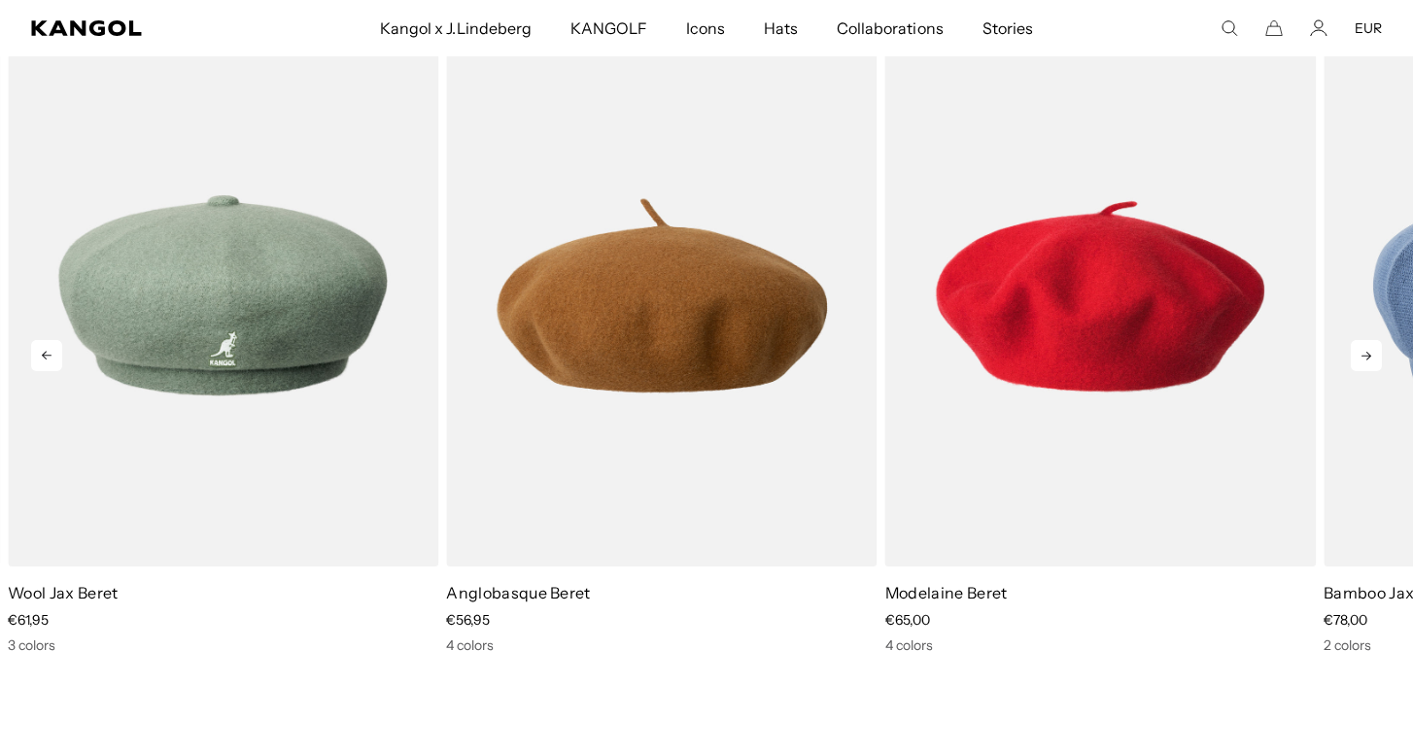
click at [1365, 353] on icon at bounding box center [1366, 355] width 31 height 31
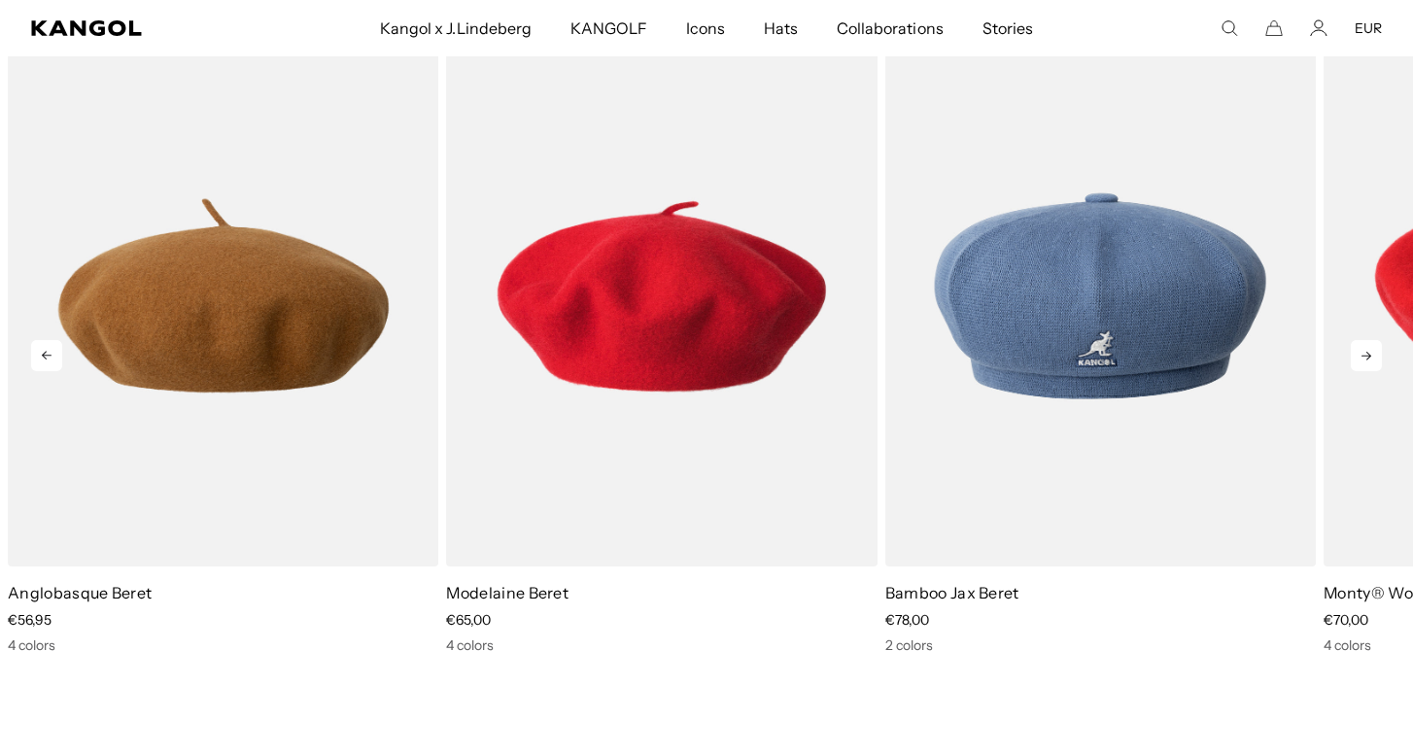
scroll to position [0, 400]
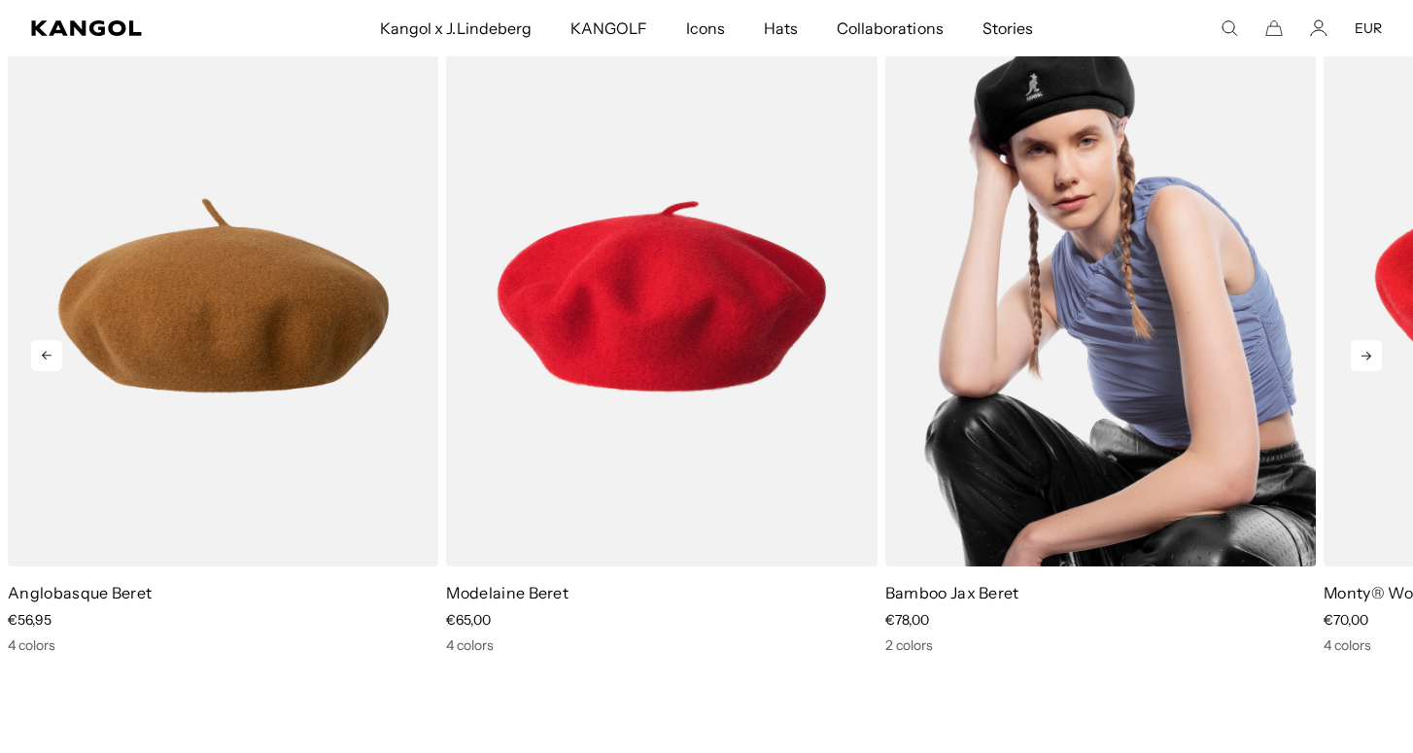
click at [1135, 301] on img "1 of 5" at bounding box center [1100, 295] width 431 height 541
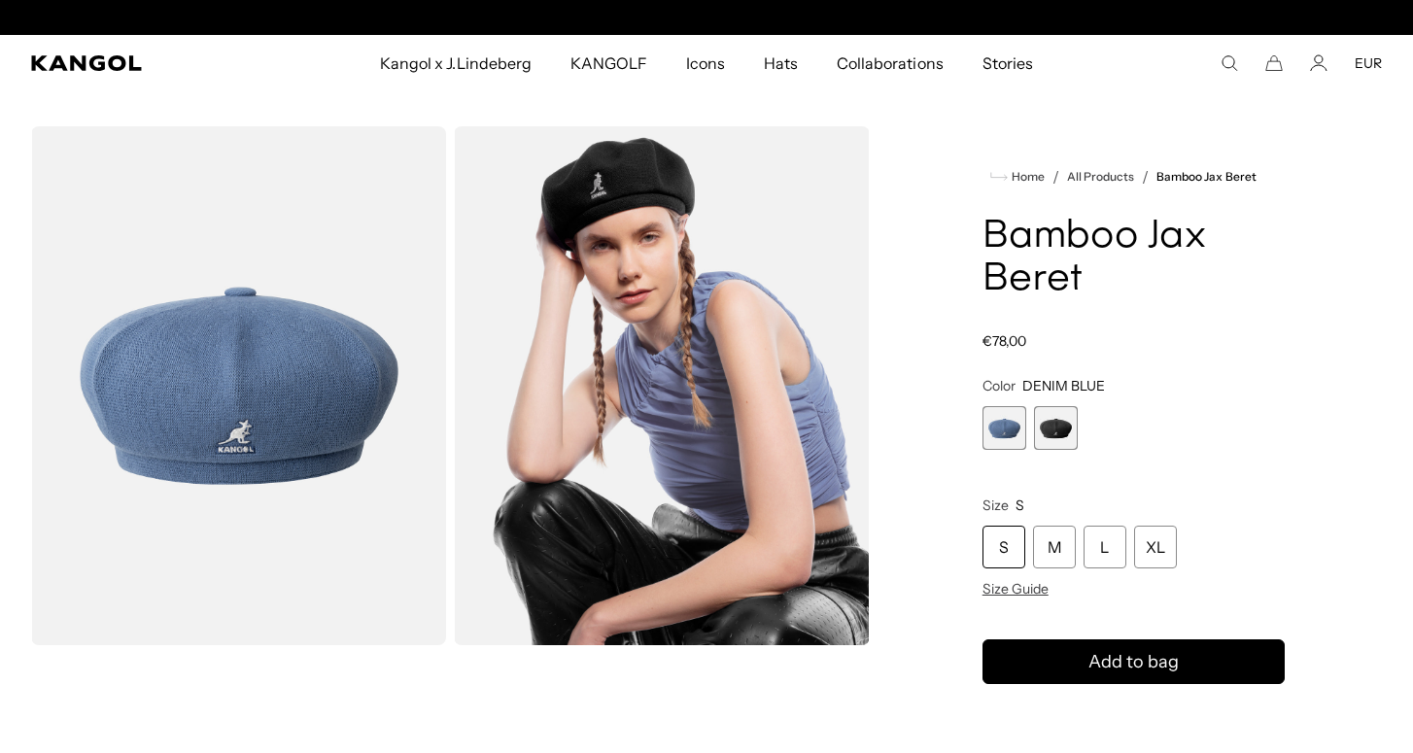
scroll to position [0, 400]
click at [243, 436] on img "Gallery Viewer" at bounding box center [238, 385] width 415 height 519
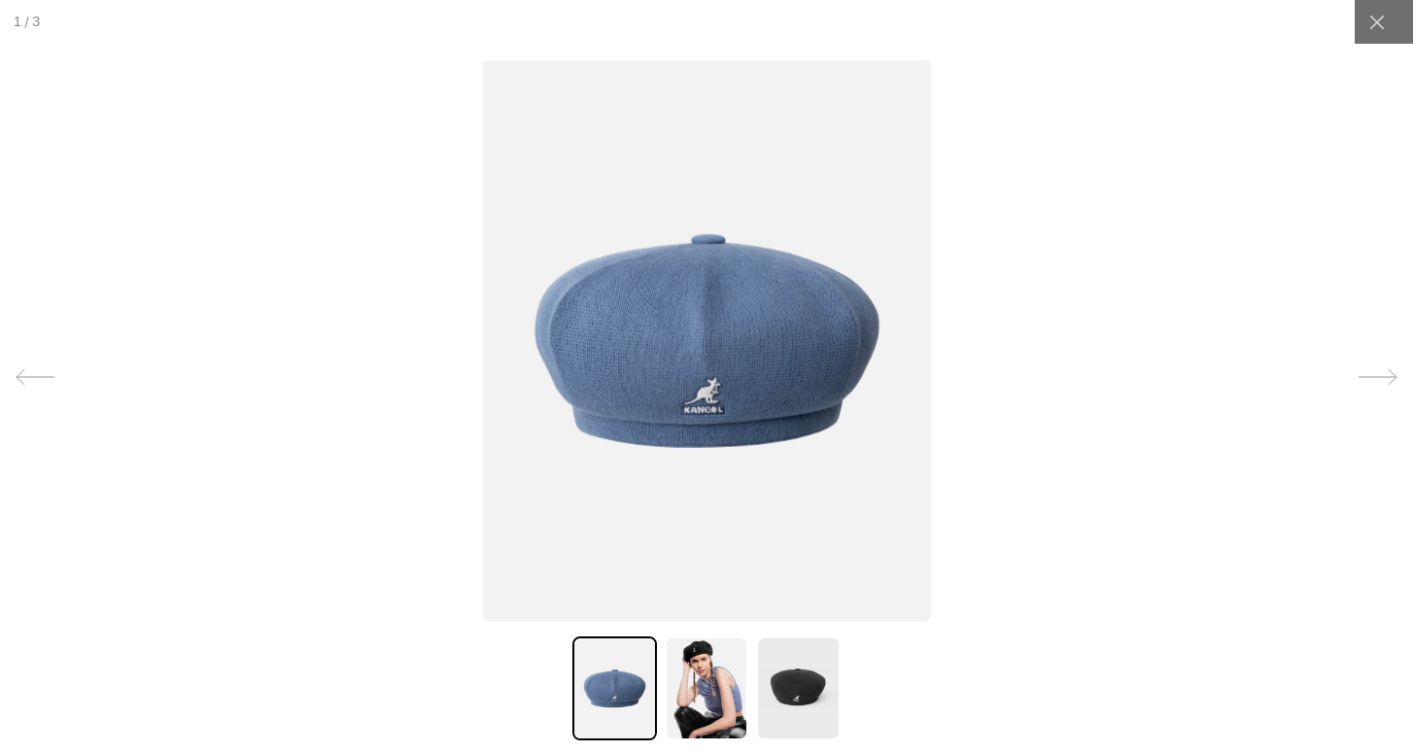
click at [769, 397] on img at bounding box center [707, 341] width 448 height 562
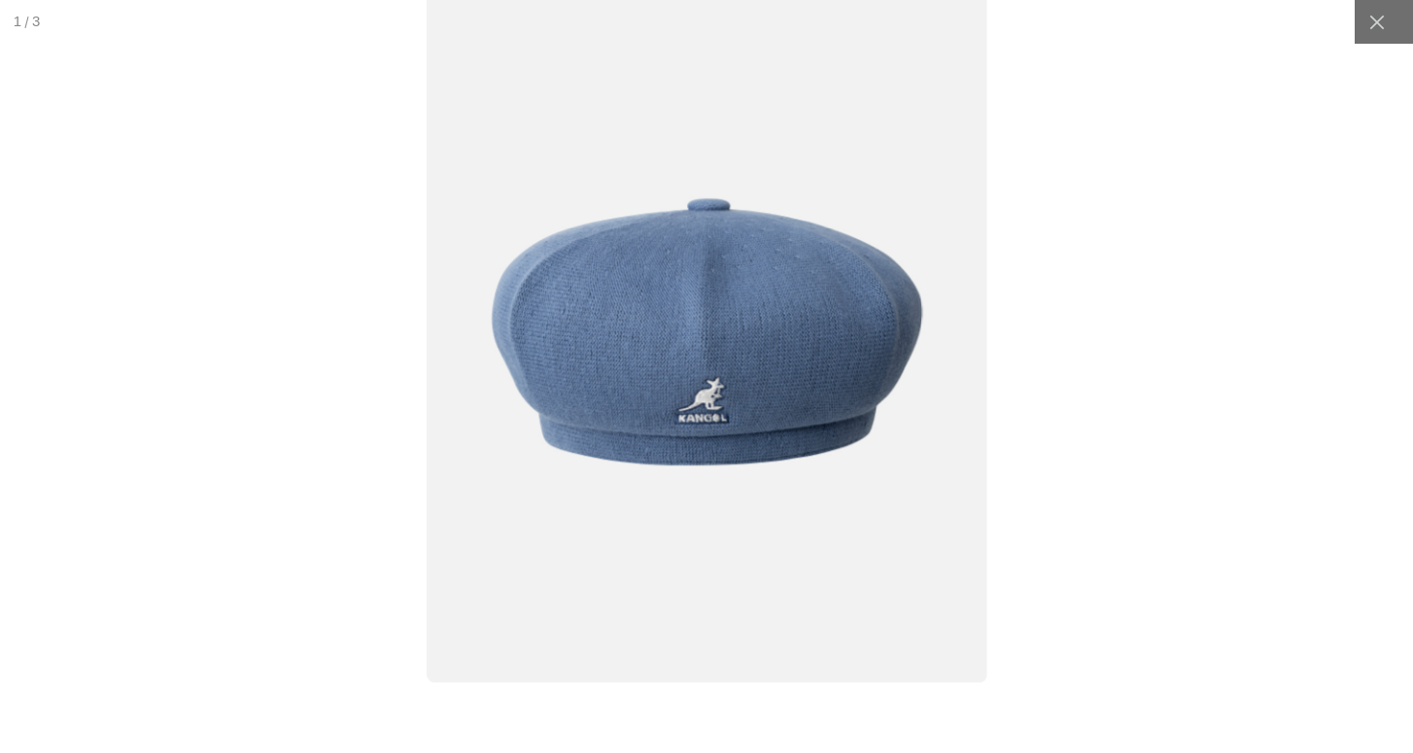
scroll to position [0, 0]
click at [1374, 17] on icon at bounding box center [1376, 22] width 19 height 19
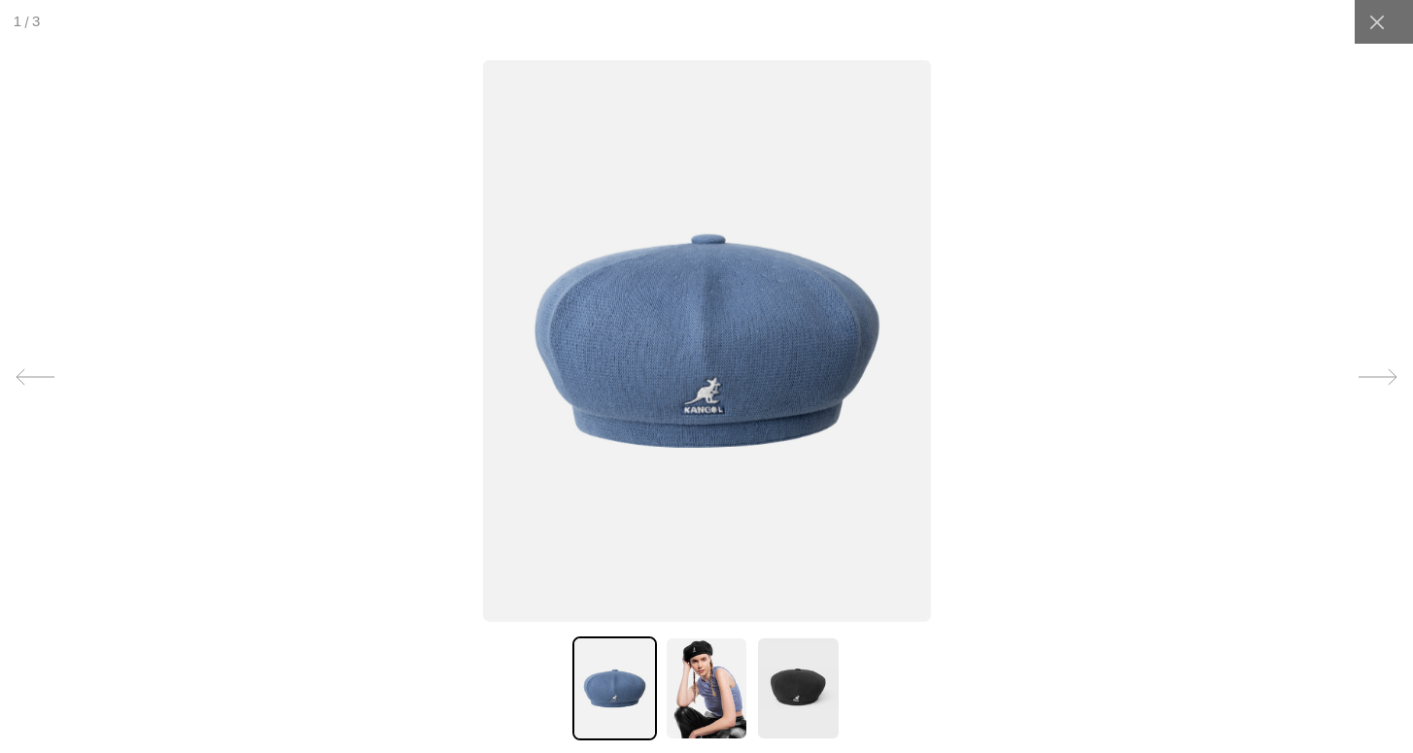
scroll to position [0, 400]
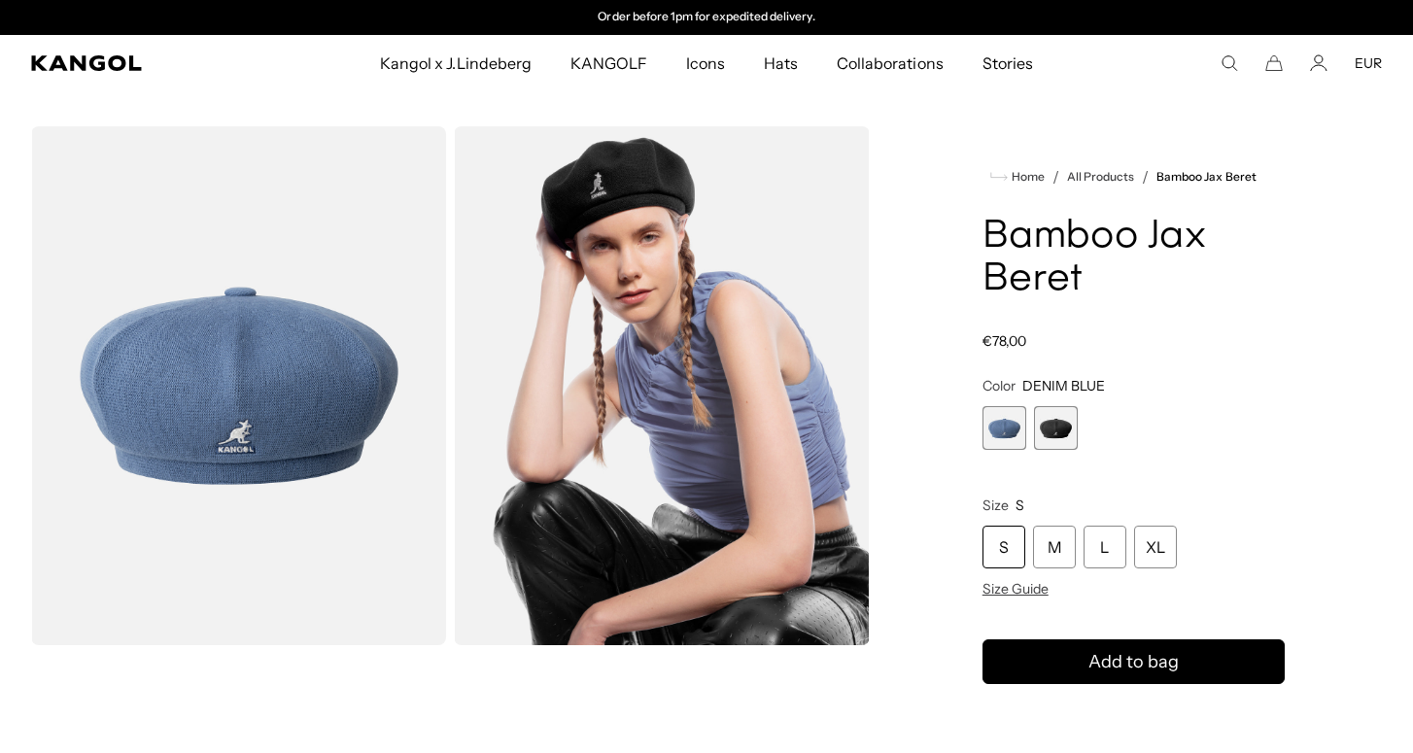
click at [1056, 425] on span "2 of 2" at bounding box center [1056, 428] width 44 height 44
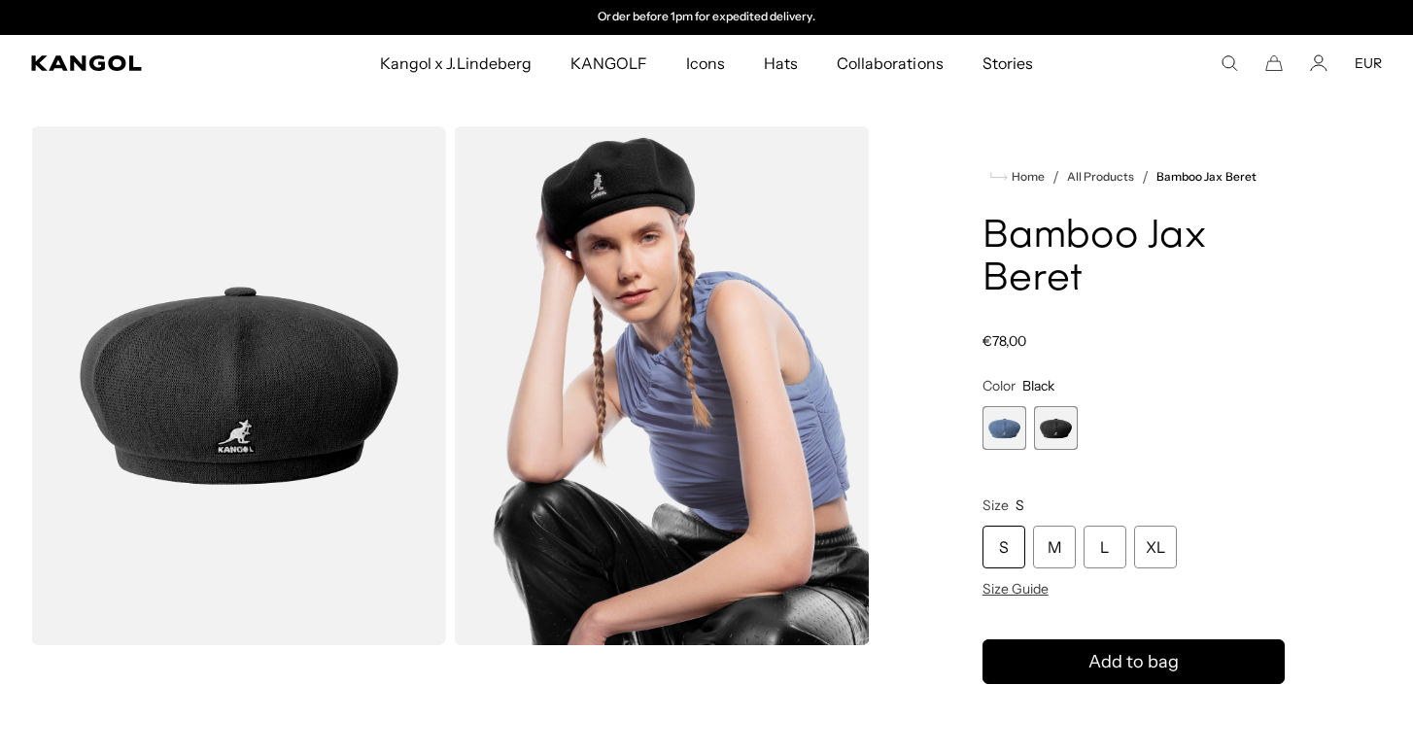
click at [248, 430] on img "Gallery Viewer" at bounding box center [238, 385] width 415 height 519
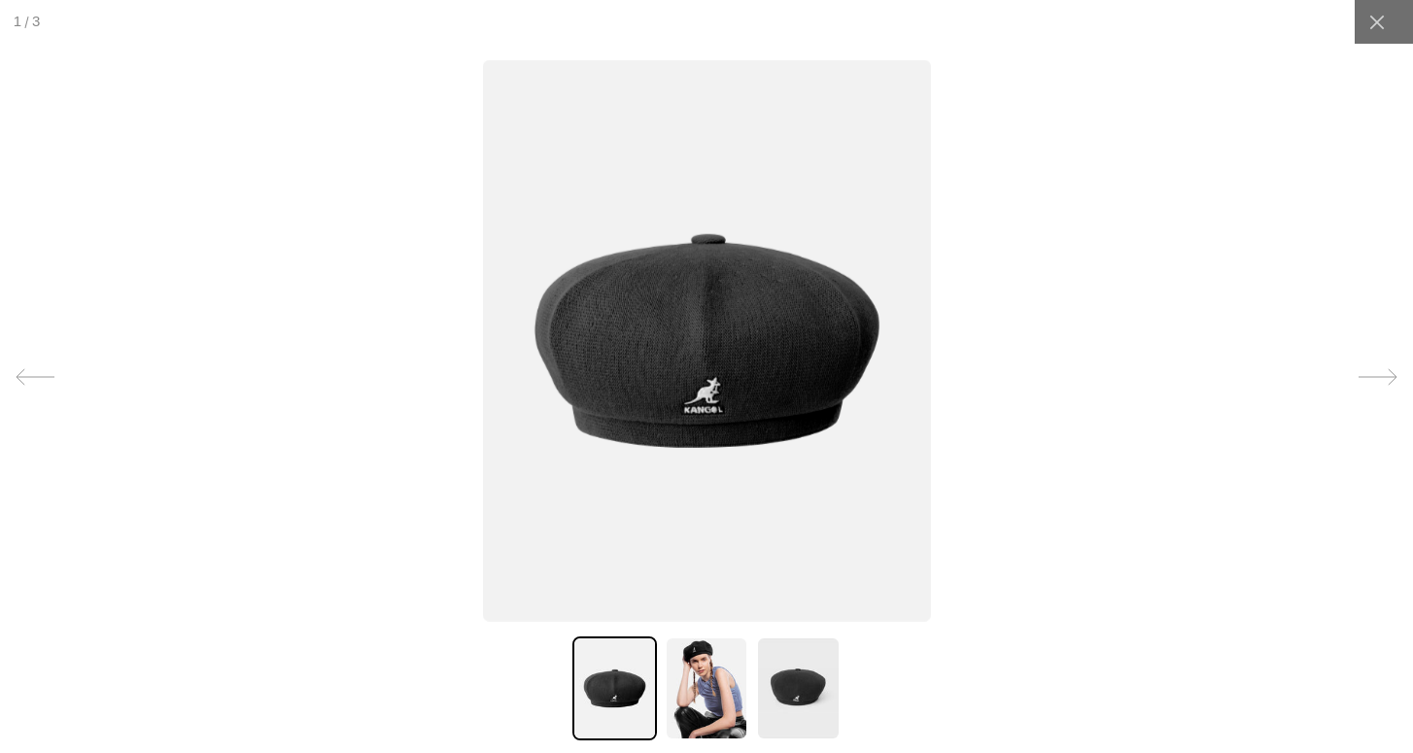
scroll to position [0, 400]
click at [815, 682] on img at bounding box center [798, 689] width 84 height 104
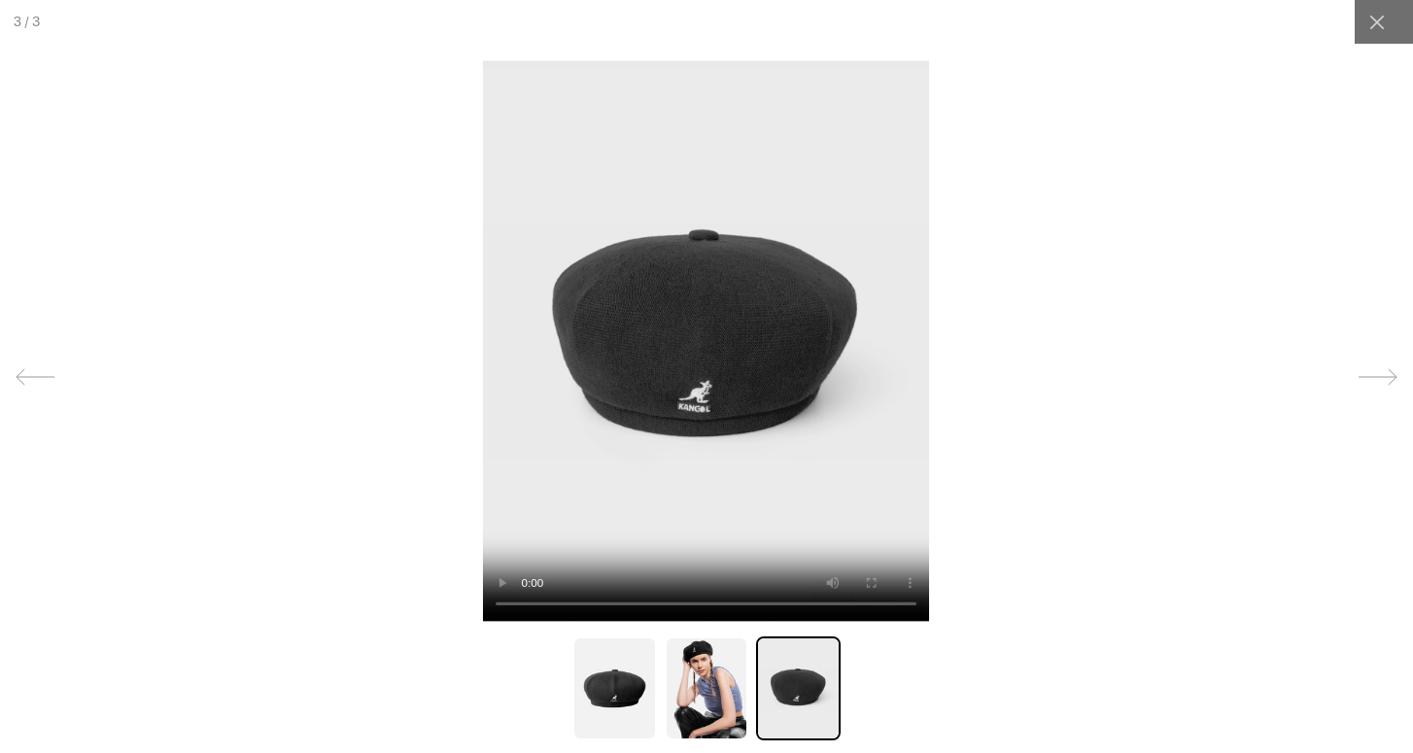
click at [762, 376] on video at bounding box center [706, 341] width 447 height 562
click at [621, 712] on img at bounding box center [614, 689] width 84 height 104
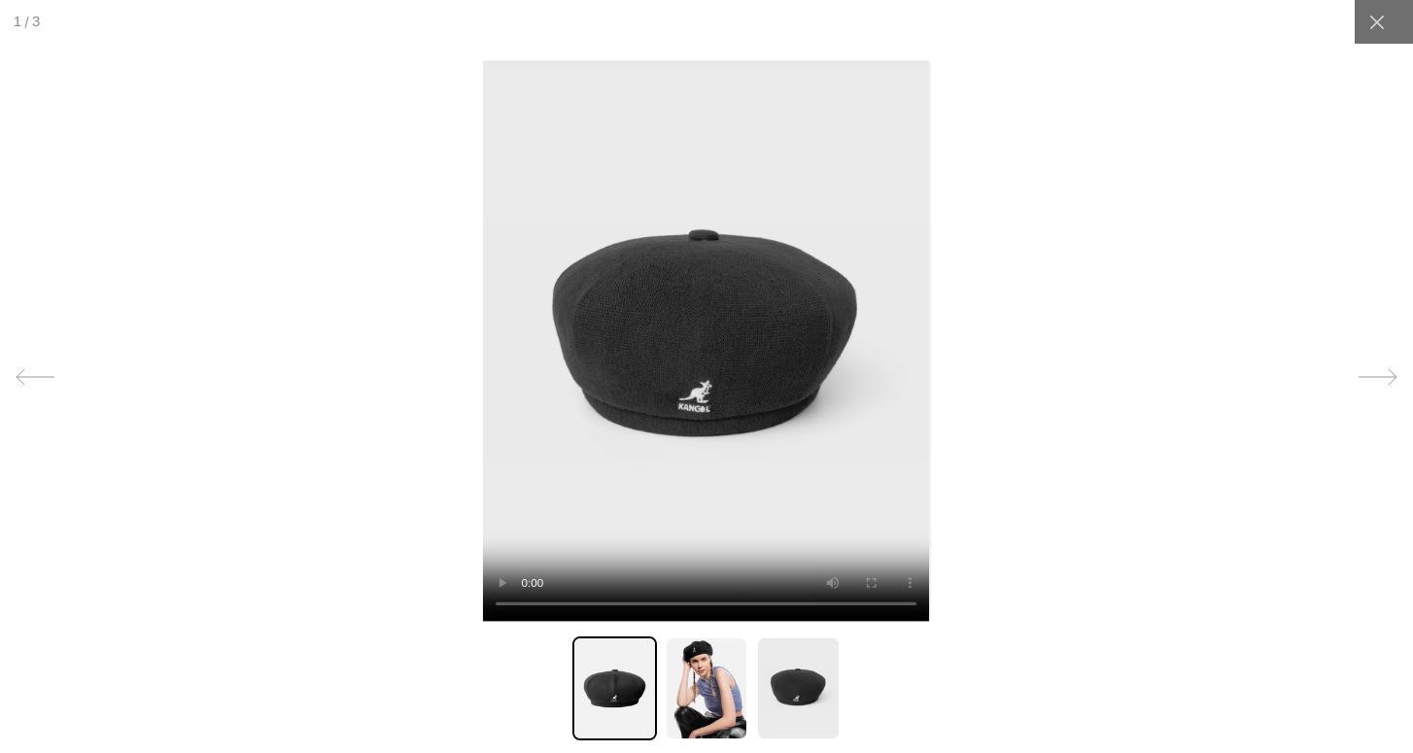
scroll to position [0, 0]
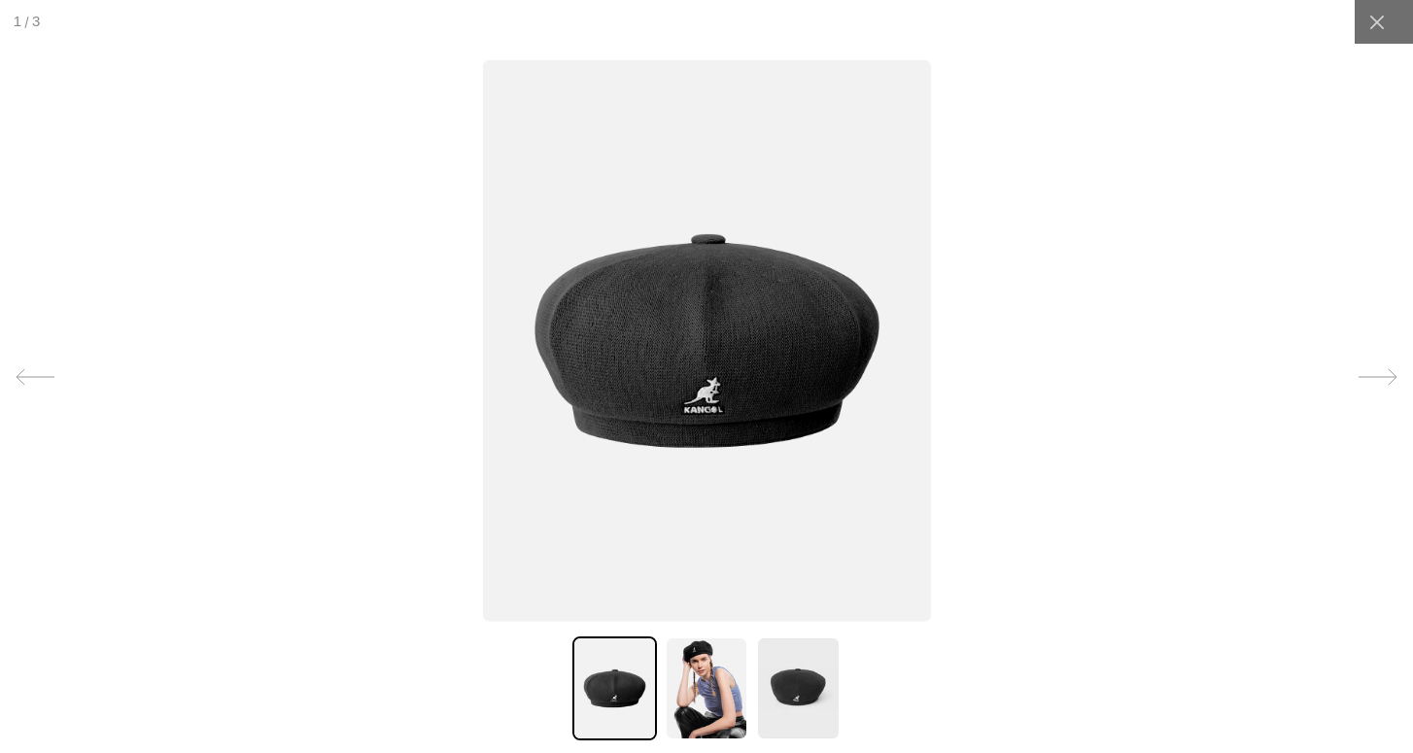
click at [714, 415] on img at bounding box center [707, 341] width 448 height 562
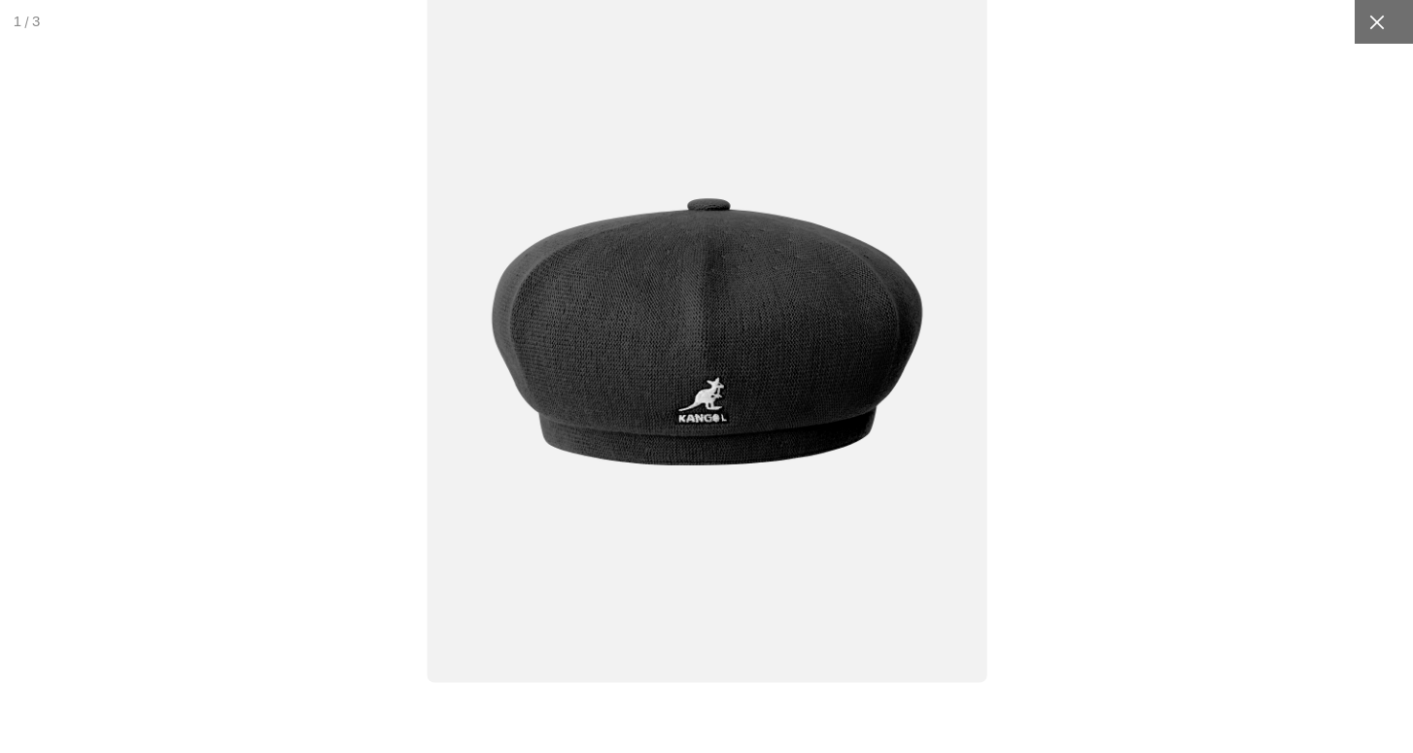
click at [1378, 22] on icon at bounding box center [1376, 22] width 15 height 15
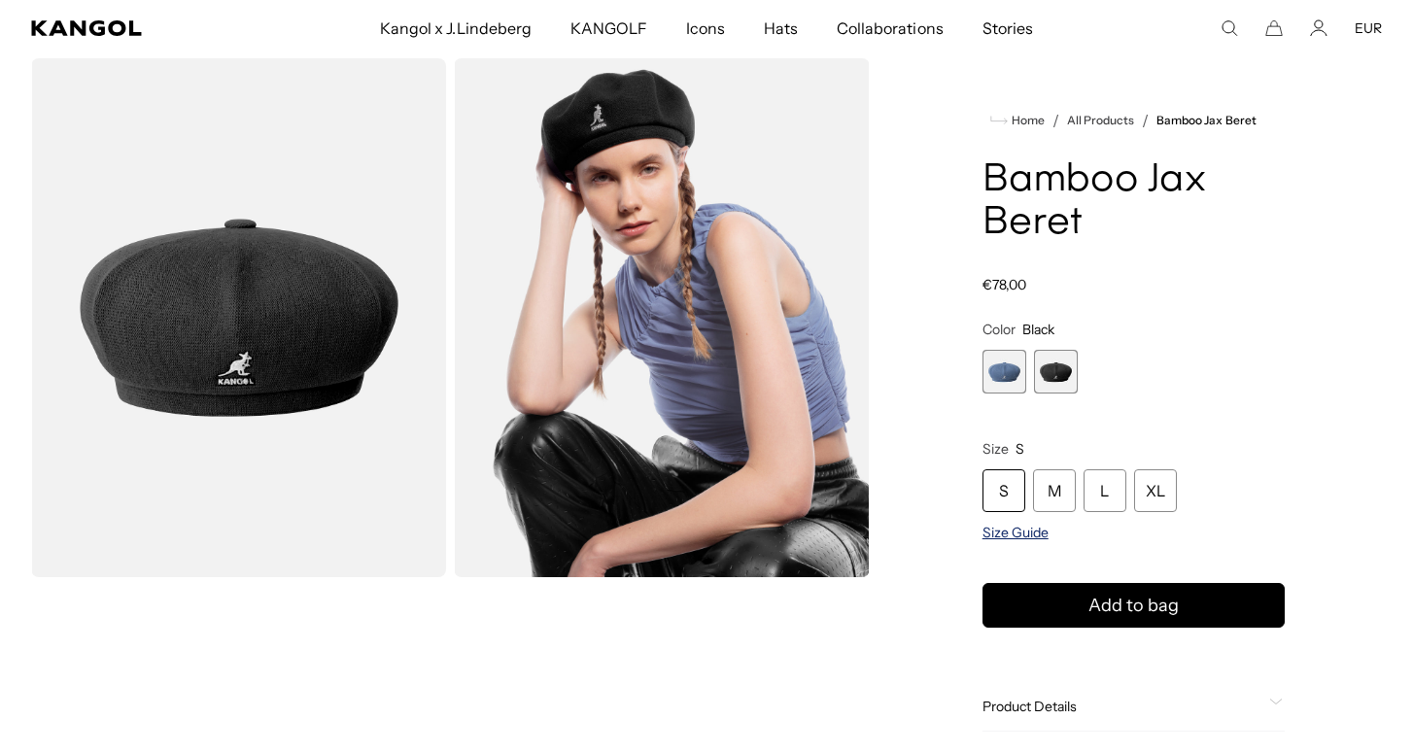
click at [1003, 534] on span "Size Guide" at bounding box center [1016, 532] width 66 height 17
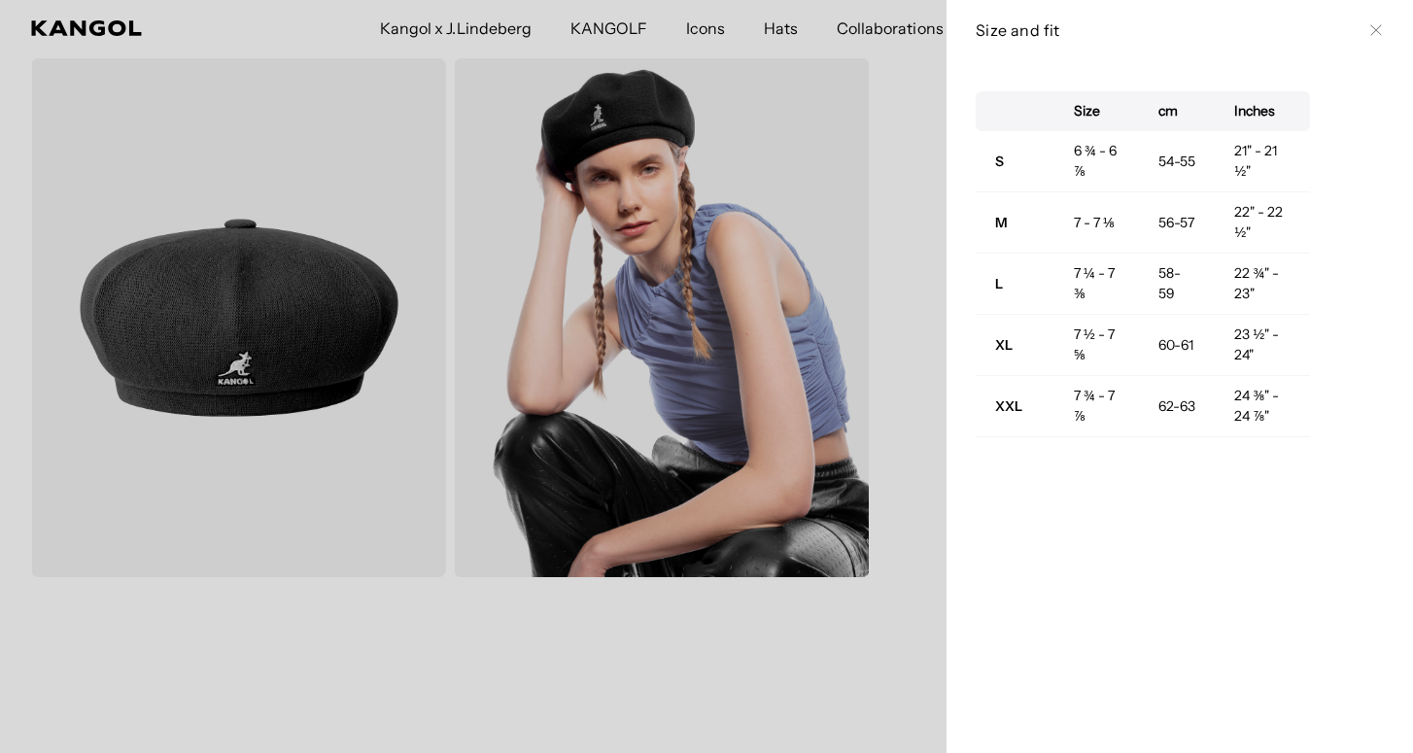
scroll to position [0, 400]
click at [1368, 32] on button "Close" at bounding box center [1376, 30] width 16 height 16
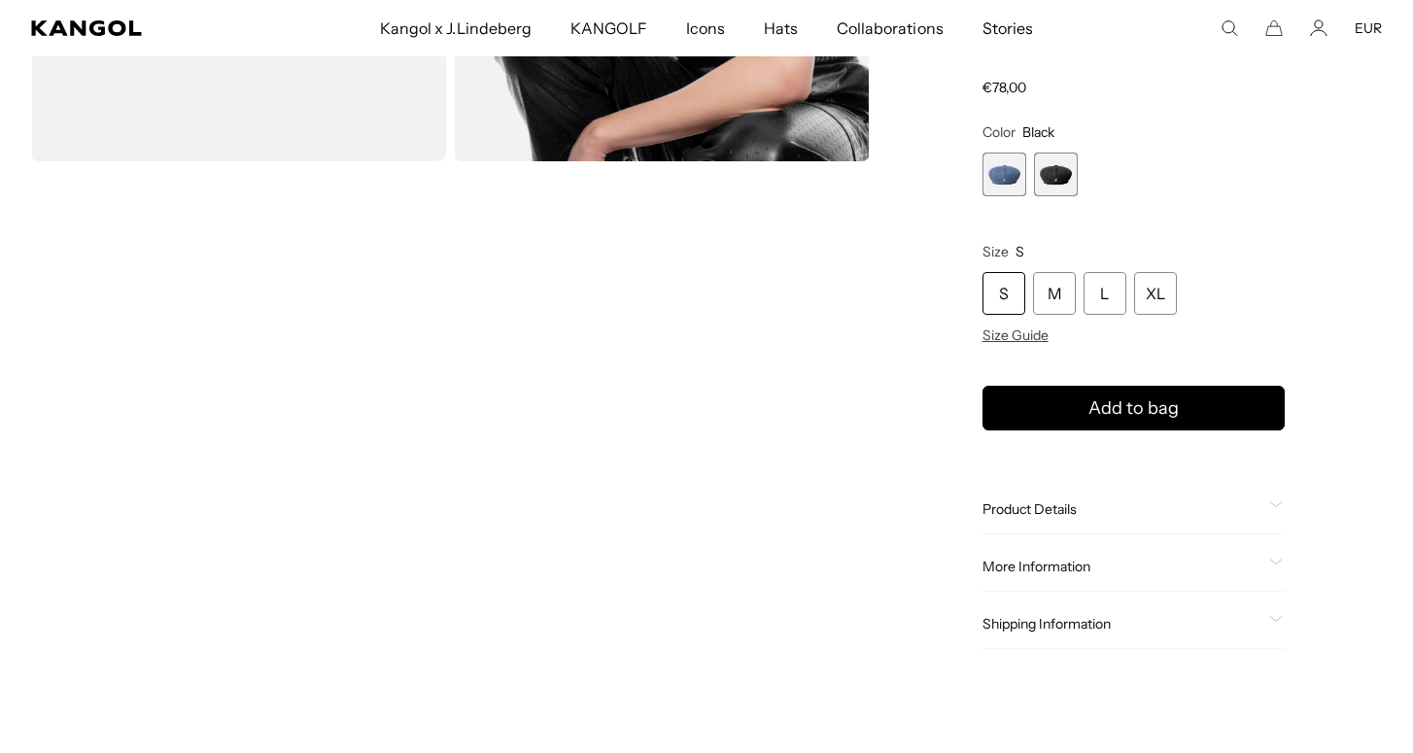
scroll to position [0, 0]
